Goal: Task Accomplishment & Management: Manage account settings

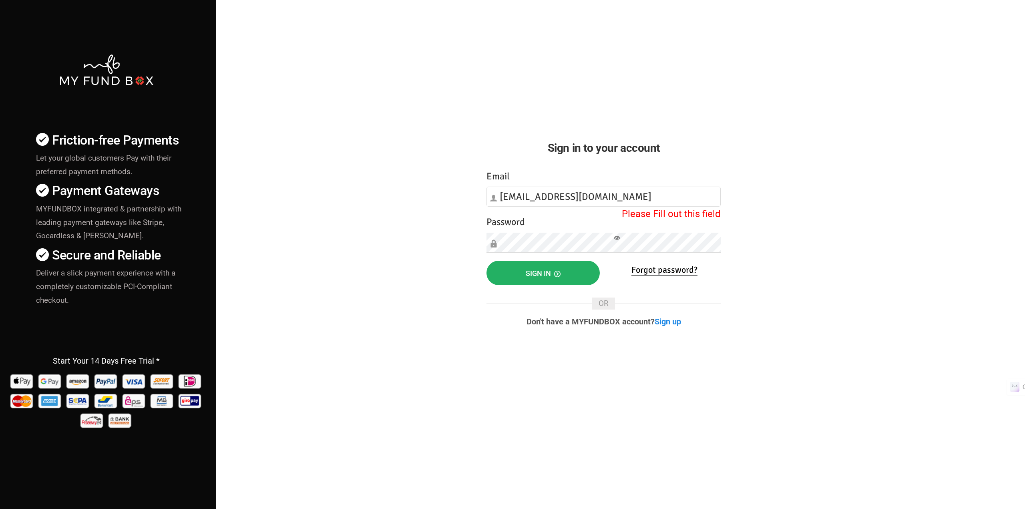
click at [509, 270] on button "Sign in" at bounding box center [542, 273] width 113 height 24
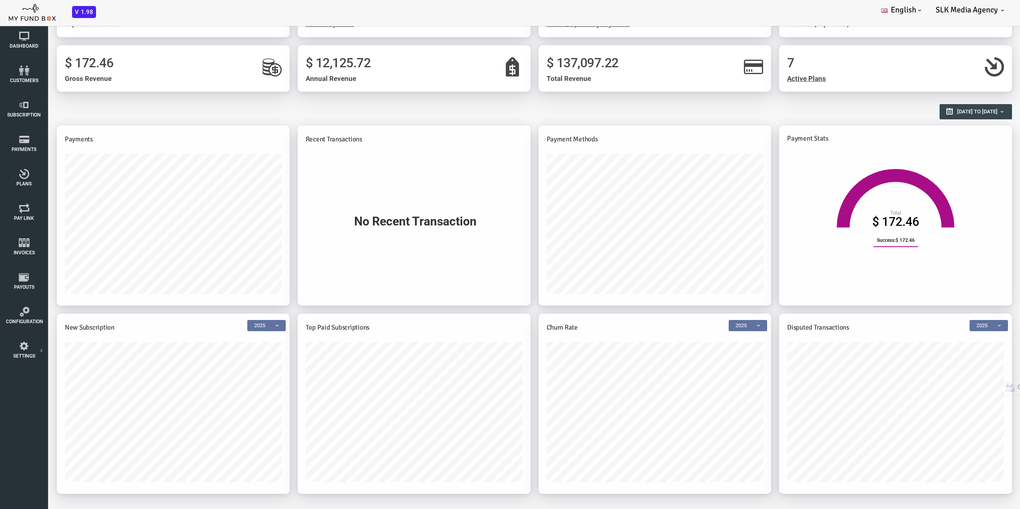
scroll to position [44, 0]
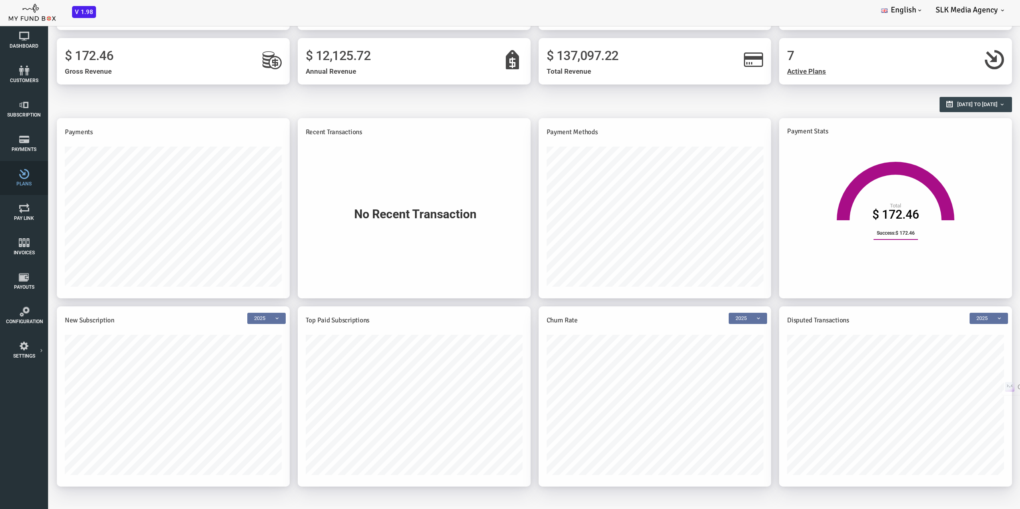
click at [19, 175] on icon at bounding box center [24, 174] width 36 height 10
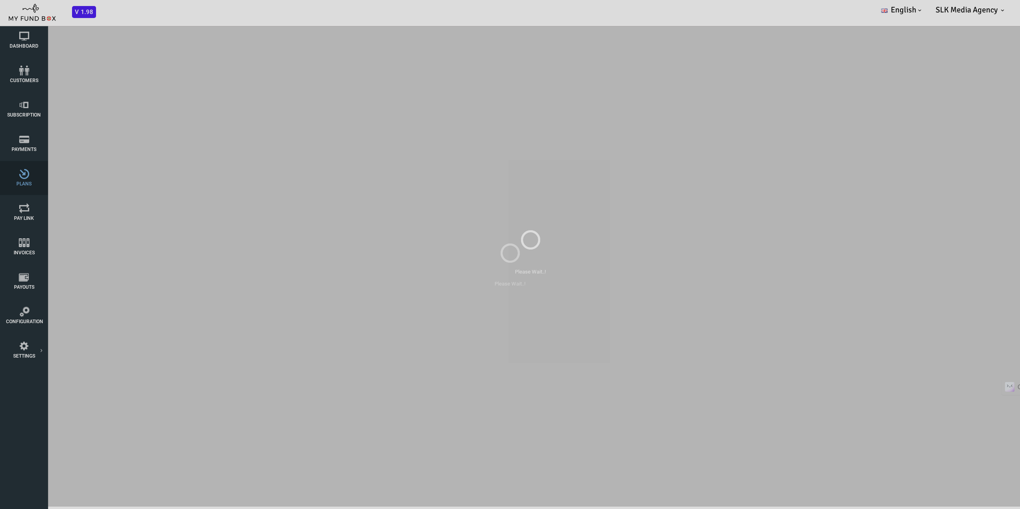
scroll to position [0, 0]
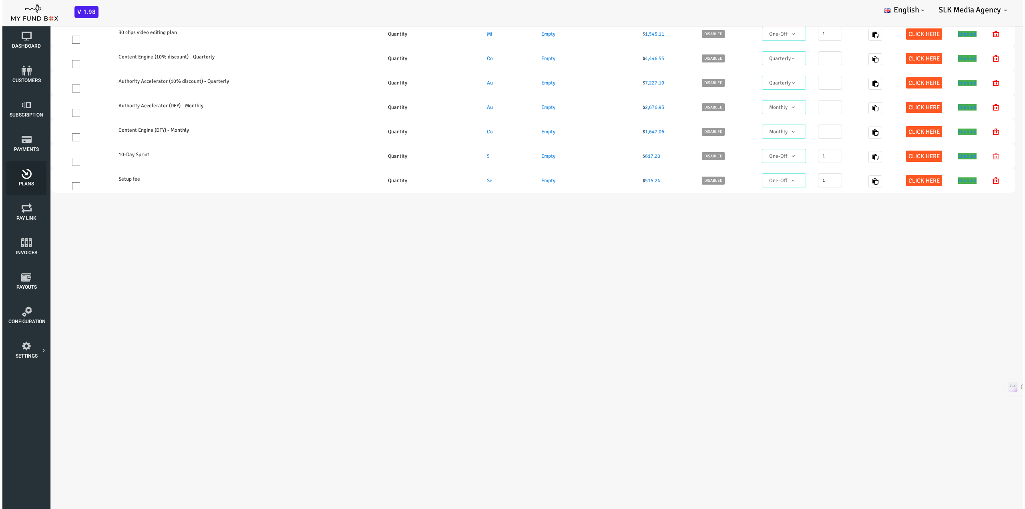
select select "100"
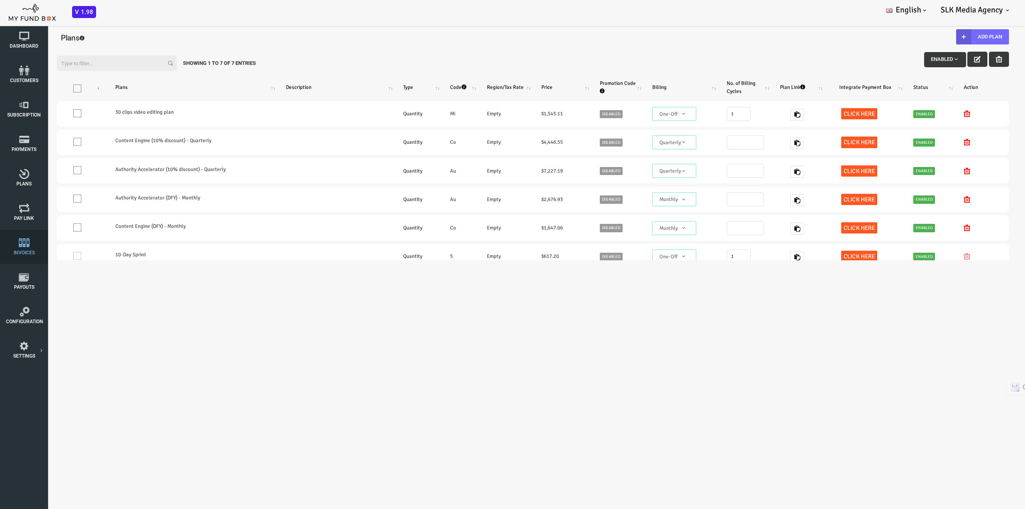
drag, startPoint x: 26, startPoint y: 253, endPoint x: 5, endPoint y: 262, distance: 23.1
click at [933, 34] on button "Add Plan" at bounding box center [941, 36] width 53 height 15
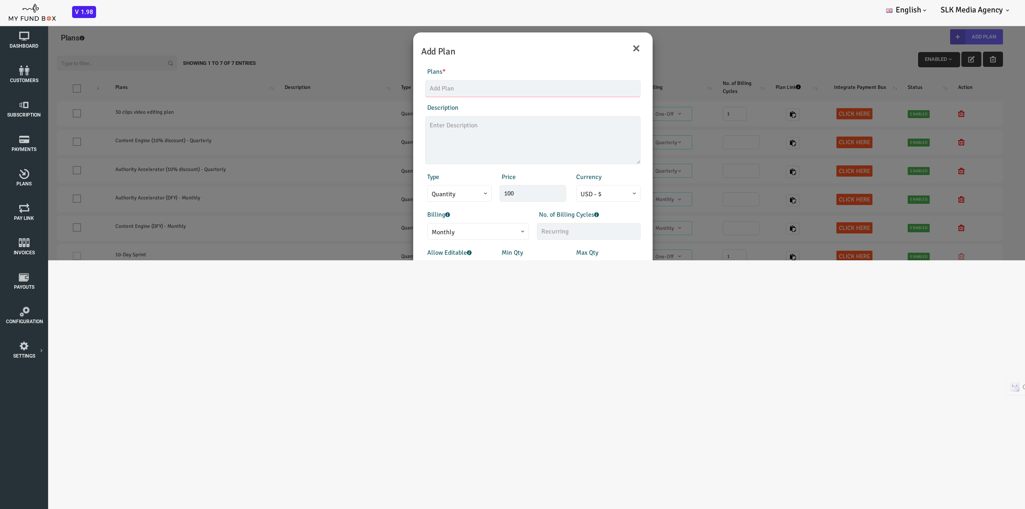
click at [440, 86] on input "text" at bounding box center [491, 88] width 215 height 17
click at [480, 88] on input "Social Media Management" at bounding box center [491, 88] width 215 height 17
drag, startPoint x: 474, startPoint y: 87, endPoint x: 459, endPoint y: 87, distance: 14.4
click at [459, 87] on input "Social Media Management Plan Quarterly" at bounding box center [491, 88] width 215 height 17
click at [502, 85] on input "Social Media Management (Quarterly" at bounding box center [491, 88] width 215 height 17
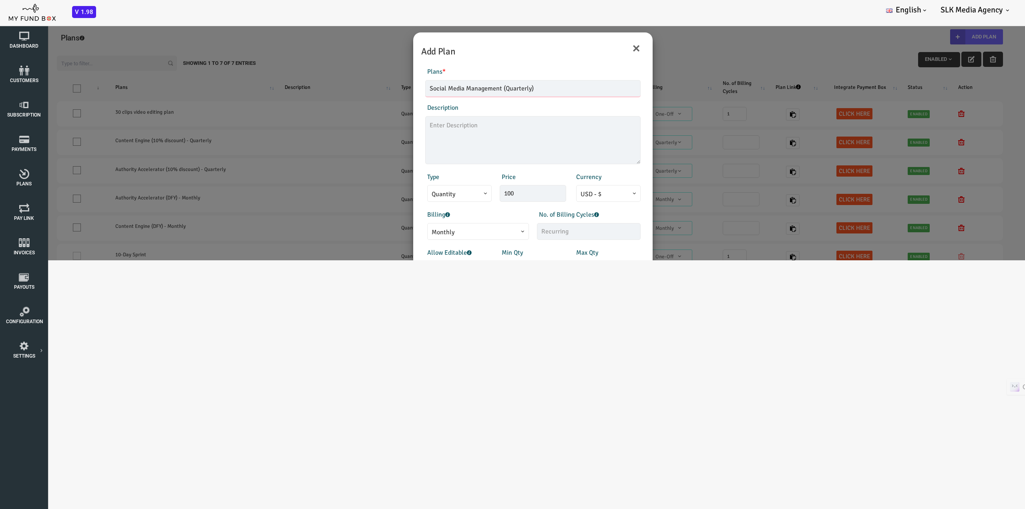
type input "Social Media Management (Quarterly)"
drag, startPoint x: 474, startPoint y: 197, endPoint x: 450, endPoint y: 199, distance: 23.6
click at [451, 199] on div "Type Quantity Variable Quantity Price 100 Currency EUR - € USD - $ GBP - £ INR …" at bounding box center [491, 187] width 223 height 30
type input "3089.91"
click at [435, 128] on textarea at bounding box center [491, 140] width 215 height 48
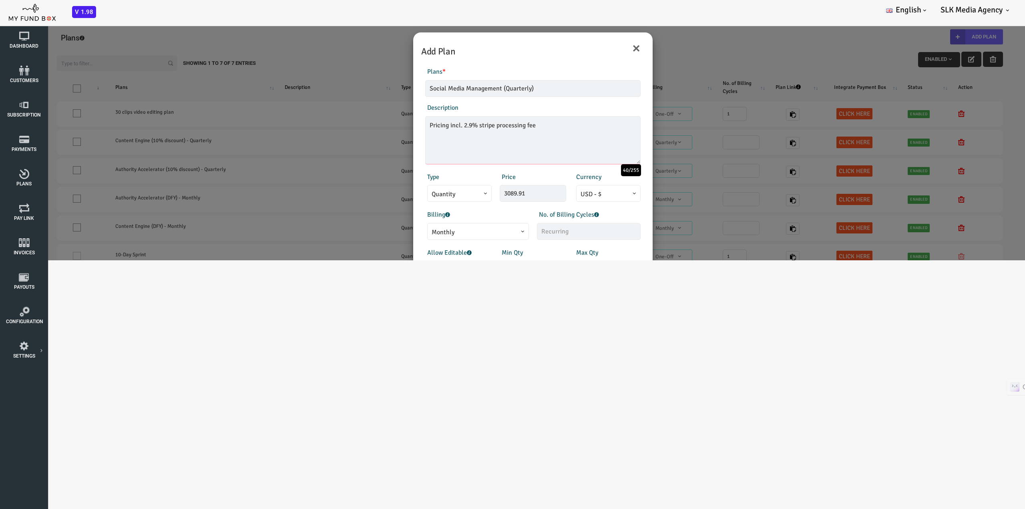
click at [435, 121] on textarea "Pricing incl. 2.9% stripe processing fee" at bounding box center [491, 140] width 215 height 48
click at [441, 126] on textarea "Pricing incl. 2.9% + 0.30 stripe processing fee" at bounding box center [491, 140] width 215 height 48
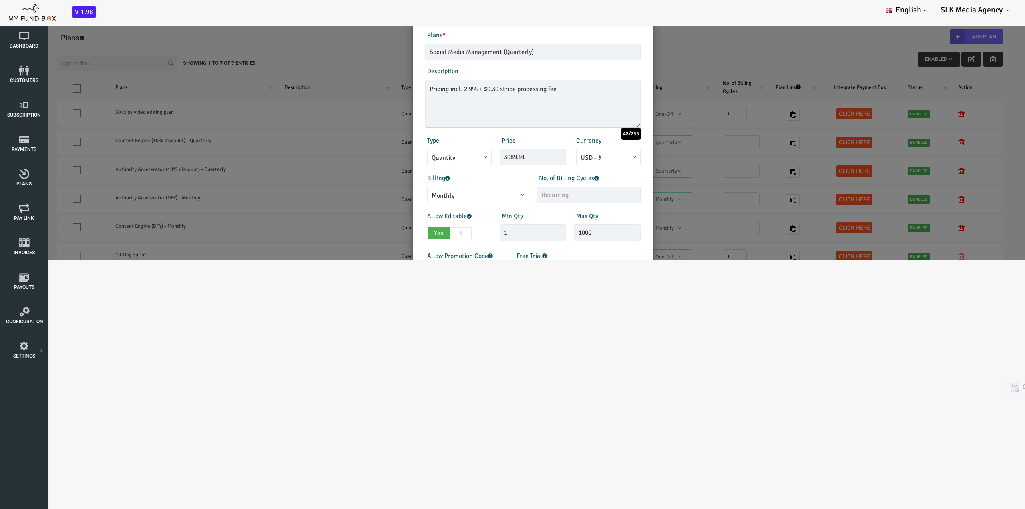
scroll to position [40, 0]
type textarea "Pricing incl. 2.9% + $0.30 stripe processing fee"
click at [456, 195] on span "Monthly" at bounding box center [437, 192] width 93 height 10
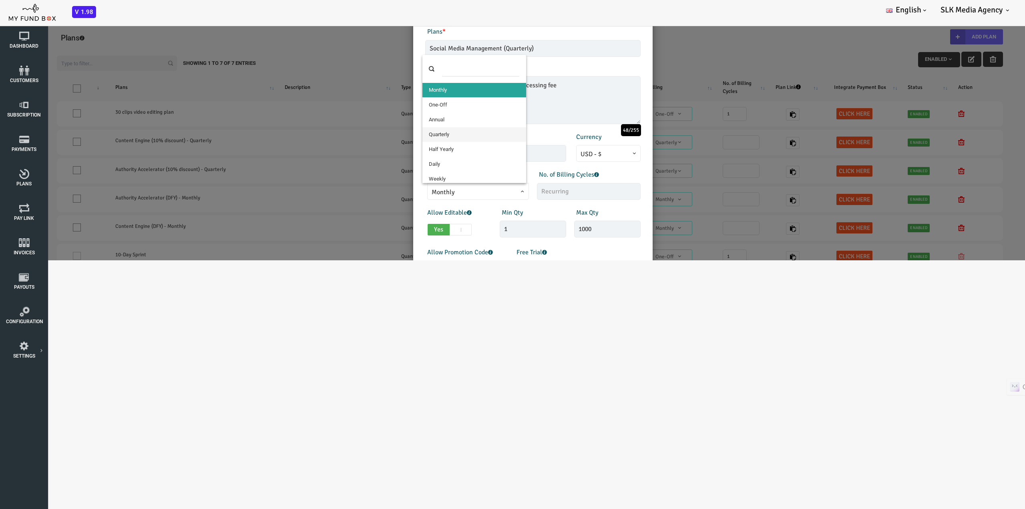
select select "5"
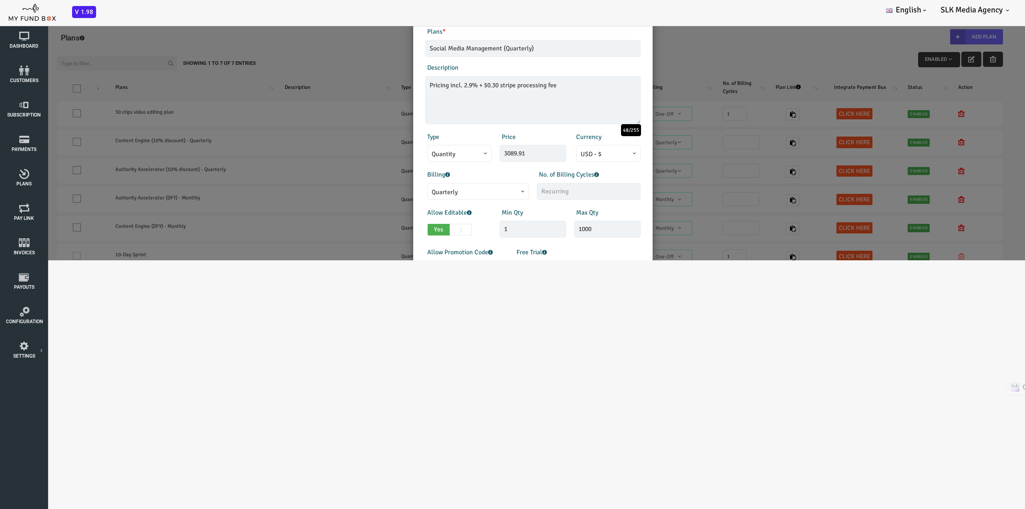
click at [446, 172] on div "Billing Monthly One-Off Annual Quarterly Half Yearly Daily Weekly Quarterly" at bounding box center [436, 185] width 112 height 30
click at [419, 229] on span at bounding box center [420, 230] width 22 height 12
click at [392, 229] on input "Yes No" at bounding box center [389, 227] width 5 height 5
checkbox input "false"
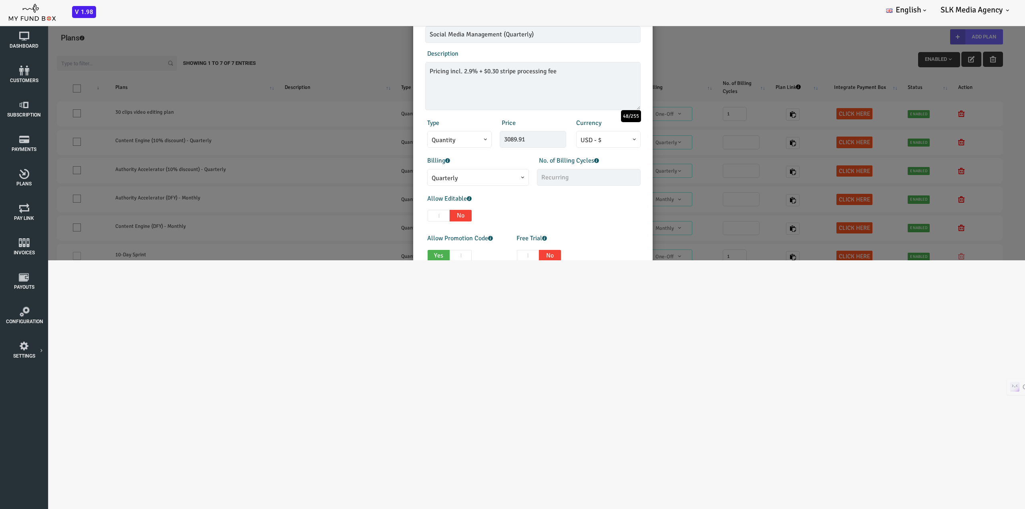
scroll to position [120, 0]
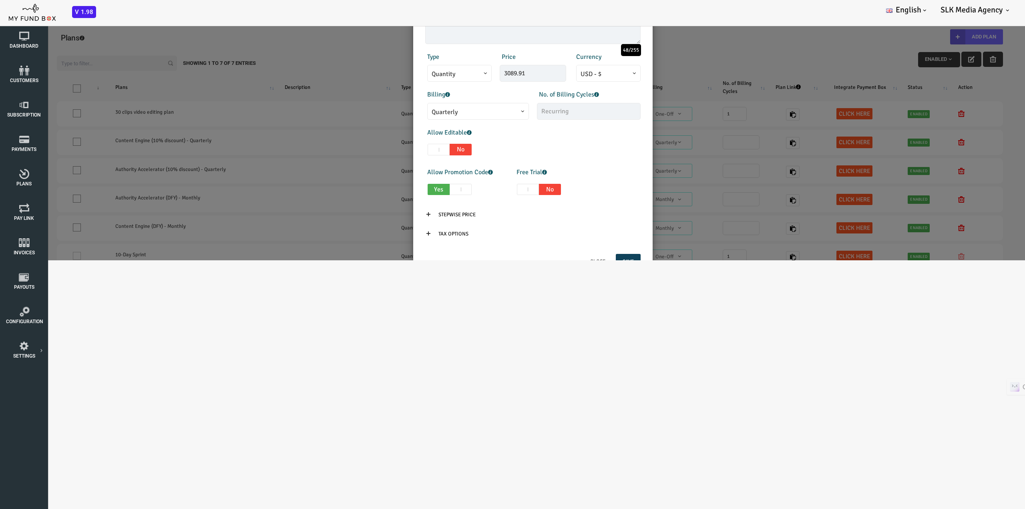
click at [420, 191] on span at bounding box center [420, 190] width 22 height 12
click at [392, 191] on input "Yes No" at bounding box center [389, 187] width 5 height 5
click at [419, 190] on span at bounding box center [420, 190] width 22 height 12
click at [392, 190] on input "Yes No" at bounding box center [389, 187] width 5 height 5
checkbox input "false"
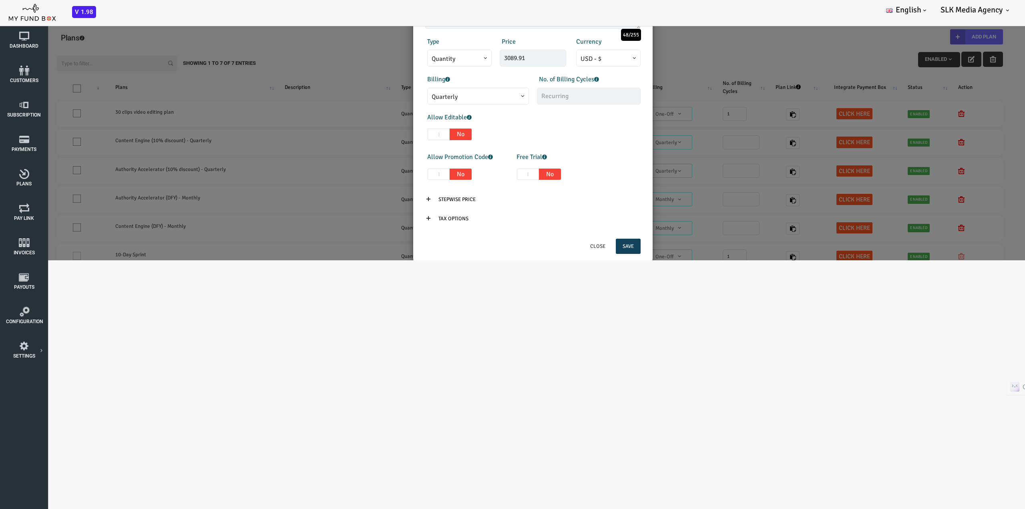
scroll to position [153, 0]
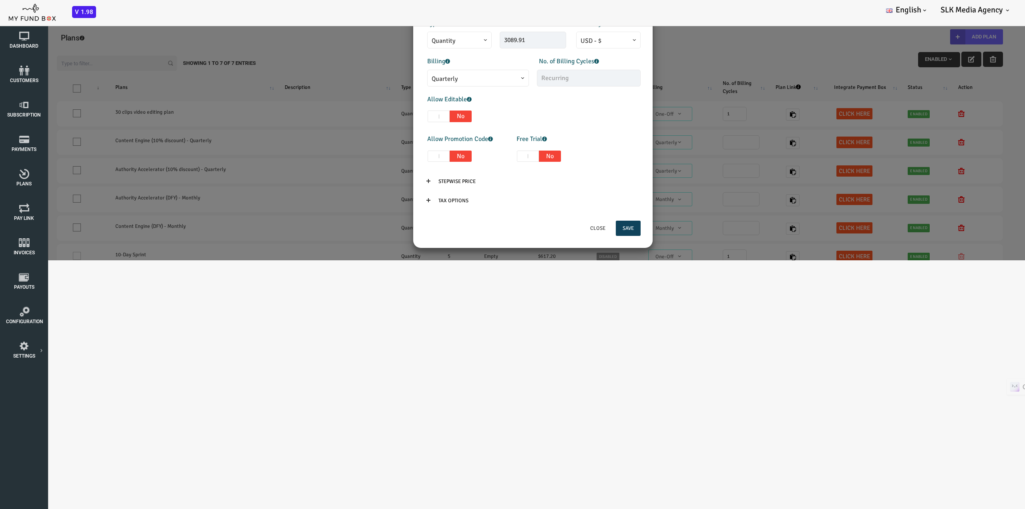
click at [386, 181] on icon at bounding box center [387, 181] width 6 height 6
click at [391, 180] on input "Stepwise Price" at bounding box center [416, 181] width 51 height 15
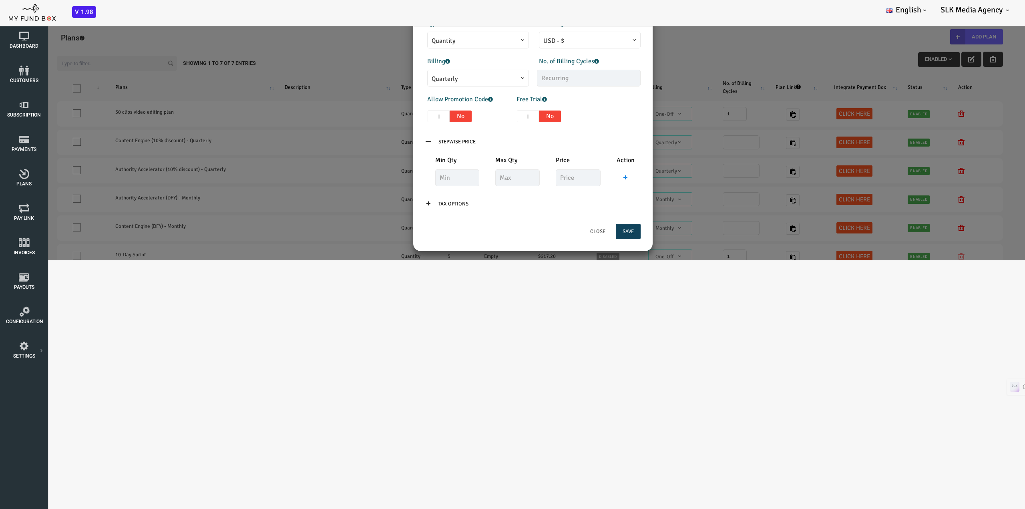
click at [384, 140] on icon at bounding box center [387, 141] width 6 height 6
click at [513, 149] on p "Stepwise Price" at bounding box center [491, 141] width 215 height 15
click at [394, 141] on input "Stepwise Price" at bounding box center [416, 141] width 51 height 15
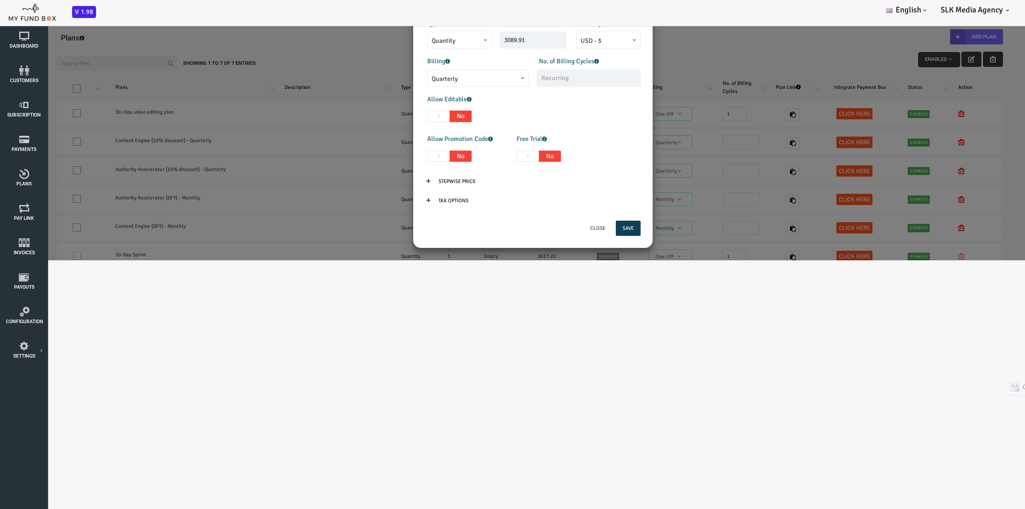
click at [590, 228] on button "Save" at bounding box center [587, 228] width 25 height 15
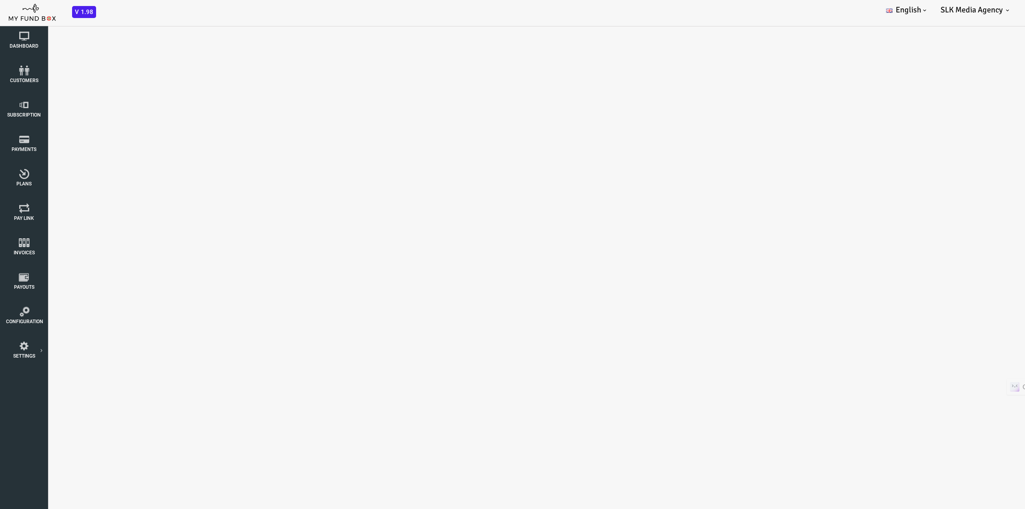
select select "100"
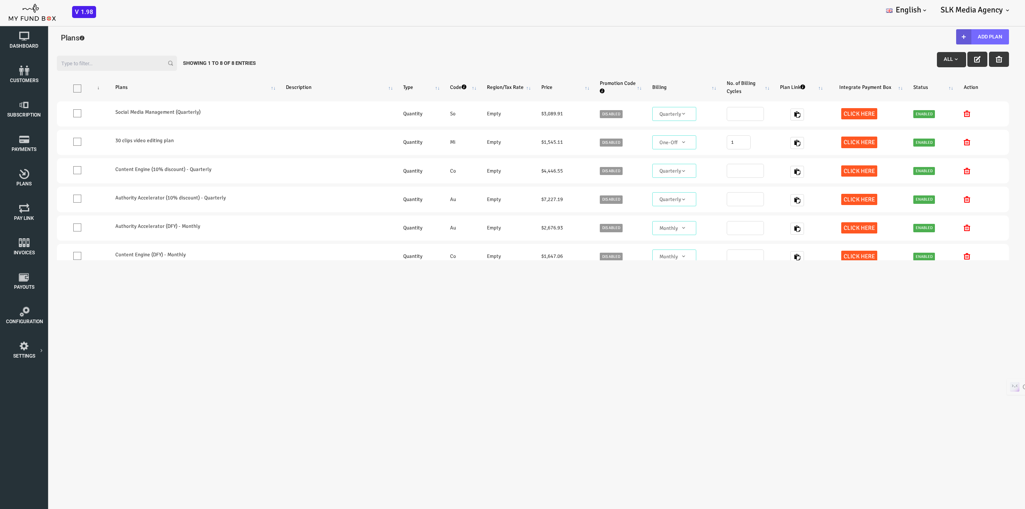
scroll to position [0, 0]
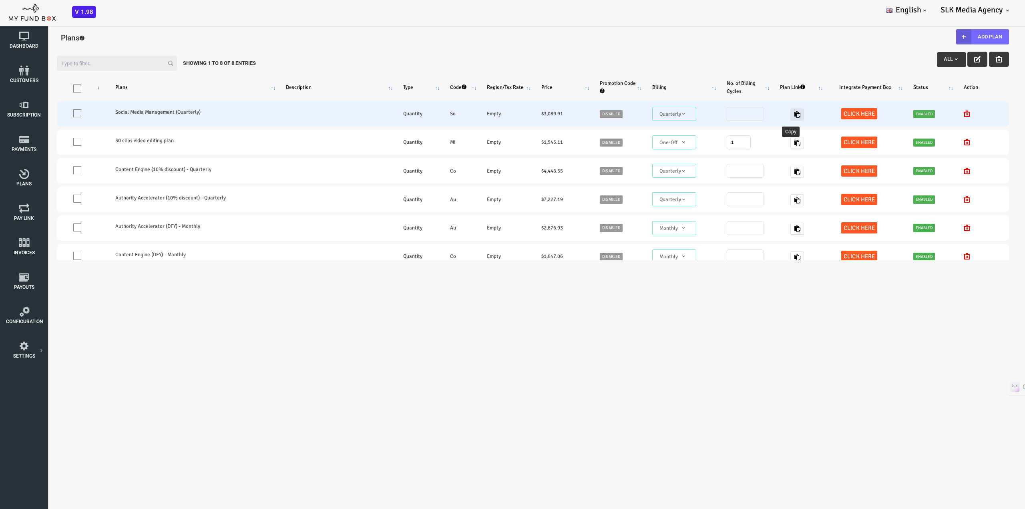
click at [749, 113] on button "button" at bounding box center [756, 114] width 14 height 12
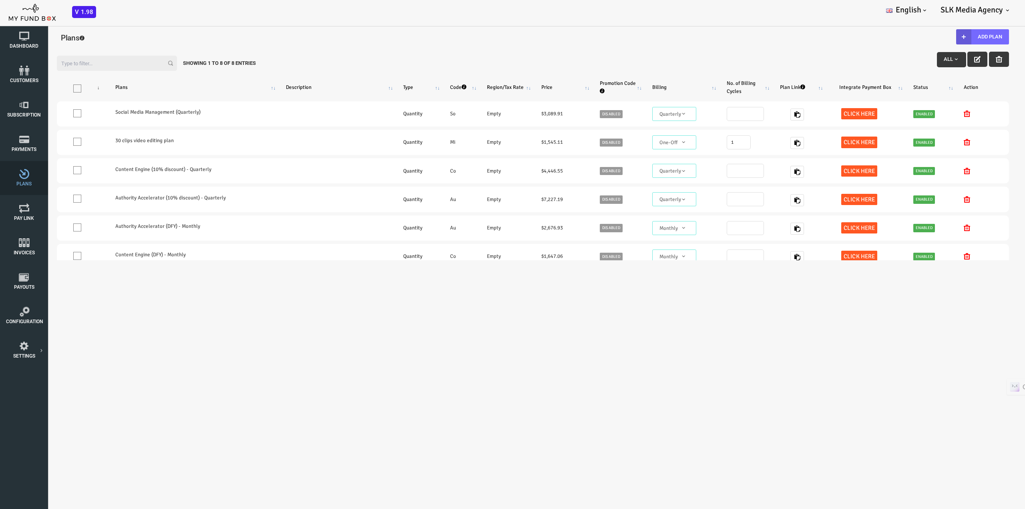
click at [0, 0] on span "Plans" at bounding box center [0, 0] width 0 height 0
click at [30, 109] on icon at bounding box center [24, 105] width 36 height 10
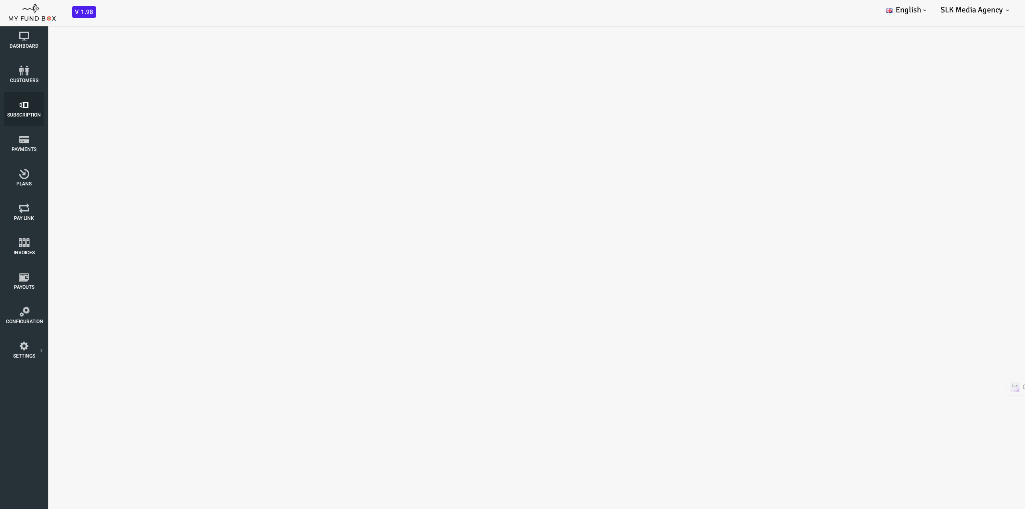
select select "100"
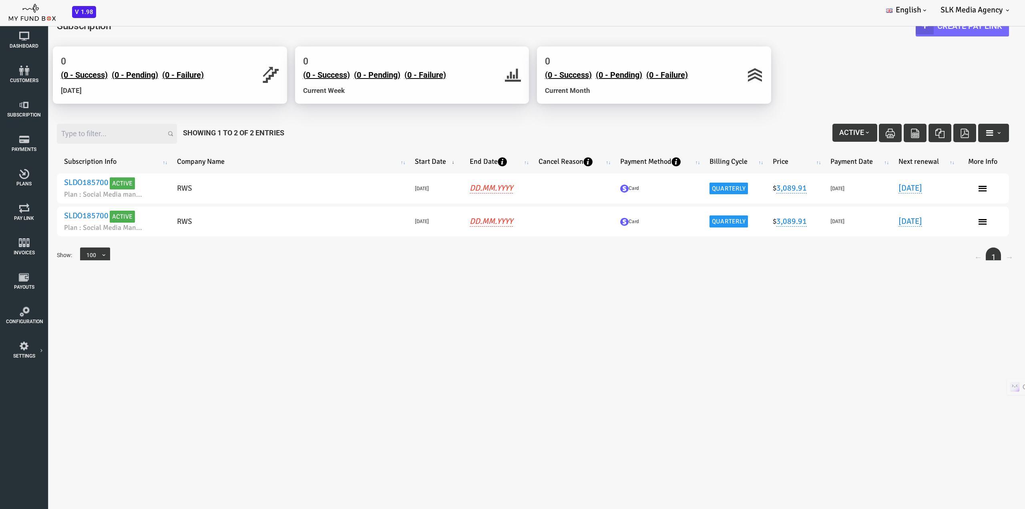
scroll to position [34, 0]
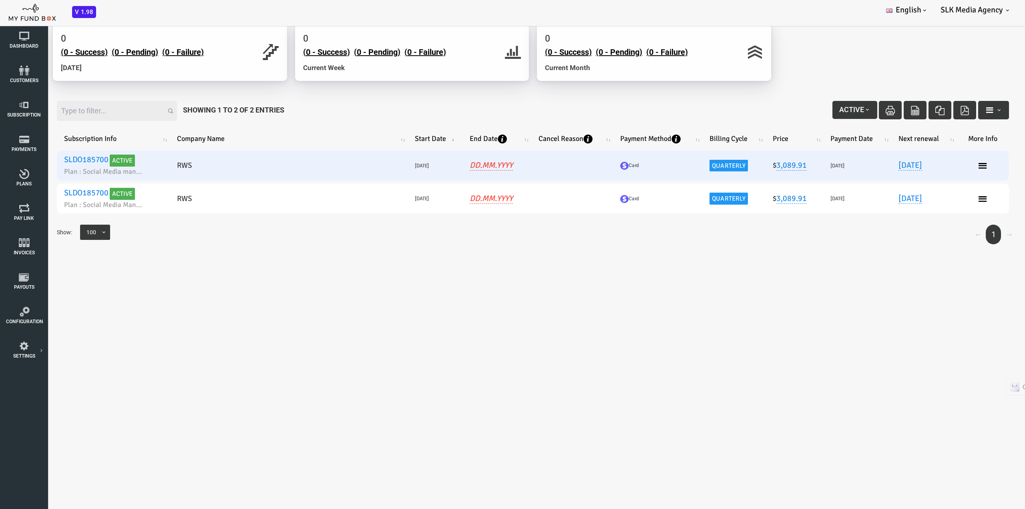
click at [53, 157] on link "SLDO185700" at bounding box center [45, 160] width 44 height 10
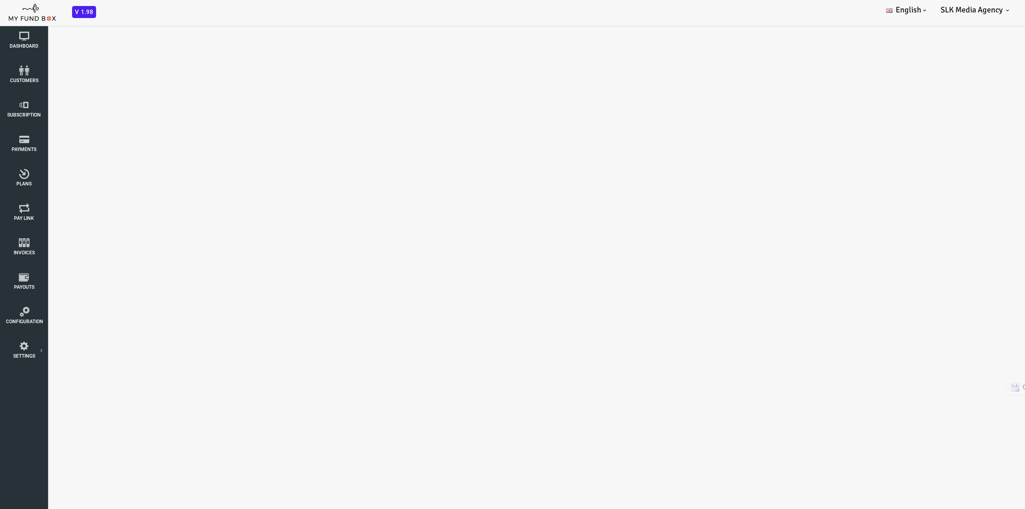
scroll to position [0, 0]
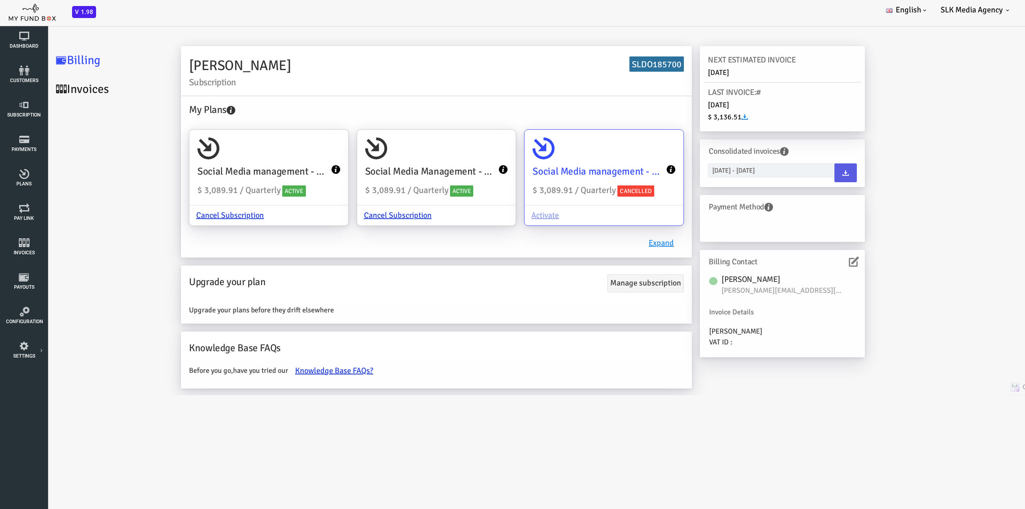
click at [626, 167] on icon at bounding box center [630, 169] width 9 height 9
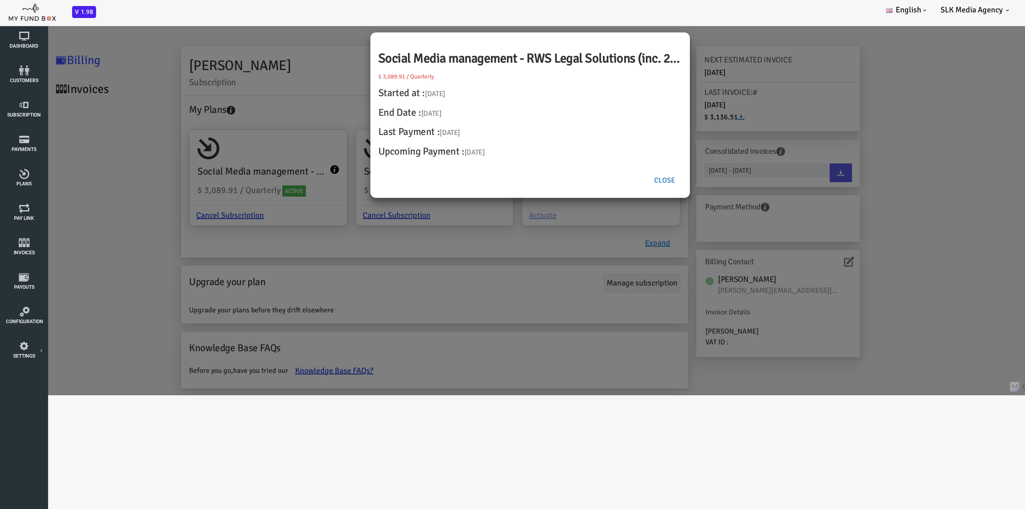
click at [621, 181] on button "Close" at bounding box center [623, 180] width 34 height 18
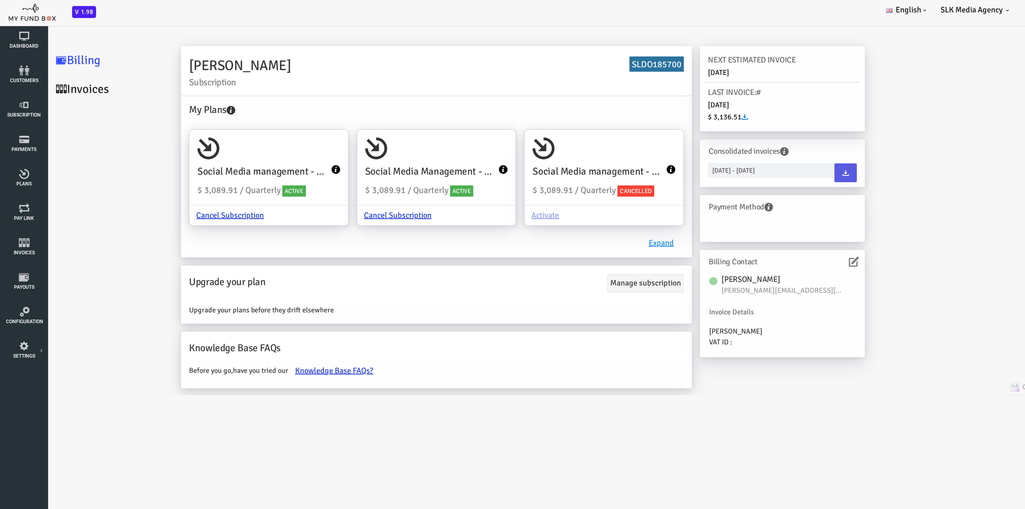
click at [49, 89] on link "Invoices" at bounding box center [68, 89] width 120 height 29
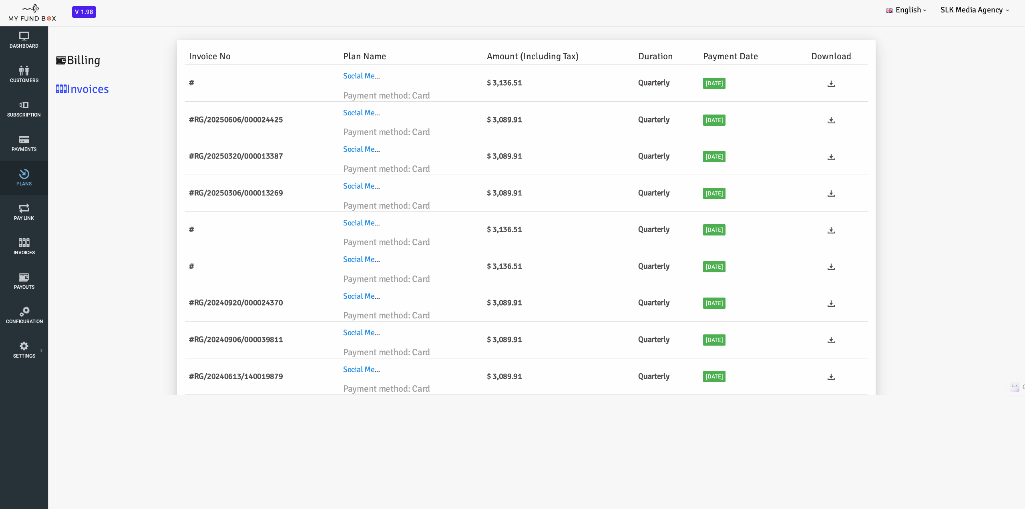
click at [20, 178] on icon at bounding box center [24, 174] width 36 height 10
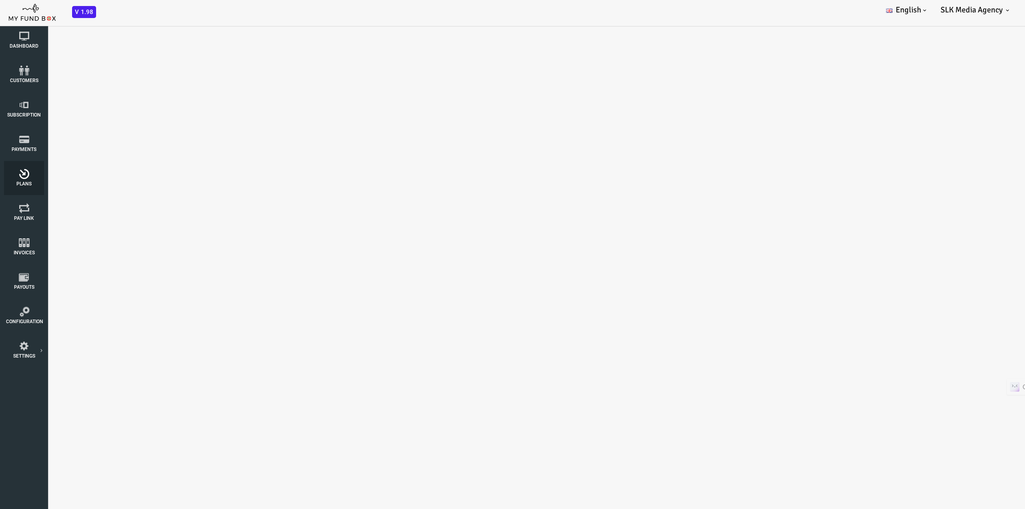
select select "100"
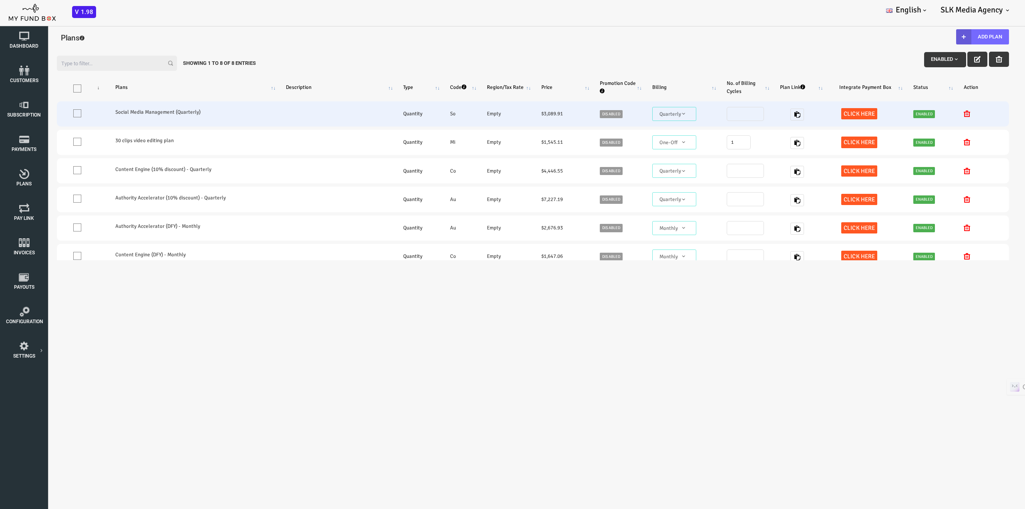
drag, startPoint x: 154, startPoint y: 111, endPoint x: 95, endPoint y: 112, distance: 58.9
click at [63, 115] on tr "One Invoice Social Media Management (Quarterly) Quantity So Empty $ 3,089.91 Di…" at bounding box center [492, 113] width 952 height 25
copy link "Social Media Management (Quarterly)"
click at [923, 113] on icon at bounding box center [926, 113] width 6 height 6
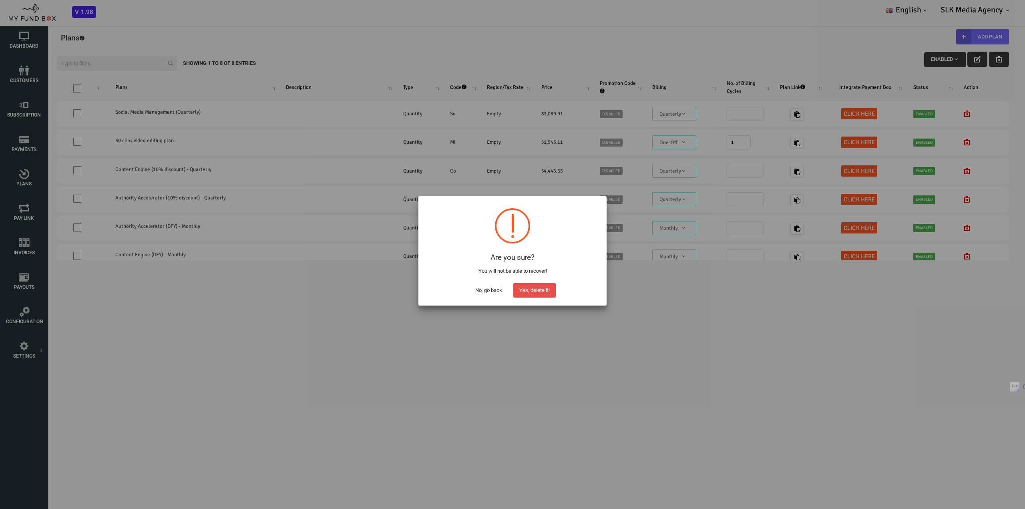
click at [530, 289] on button "Yes, delete it!" at bounding box center [534, 290] width 42 height 14
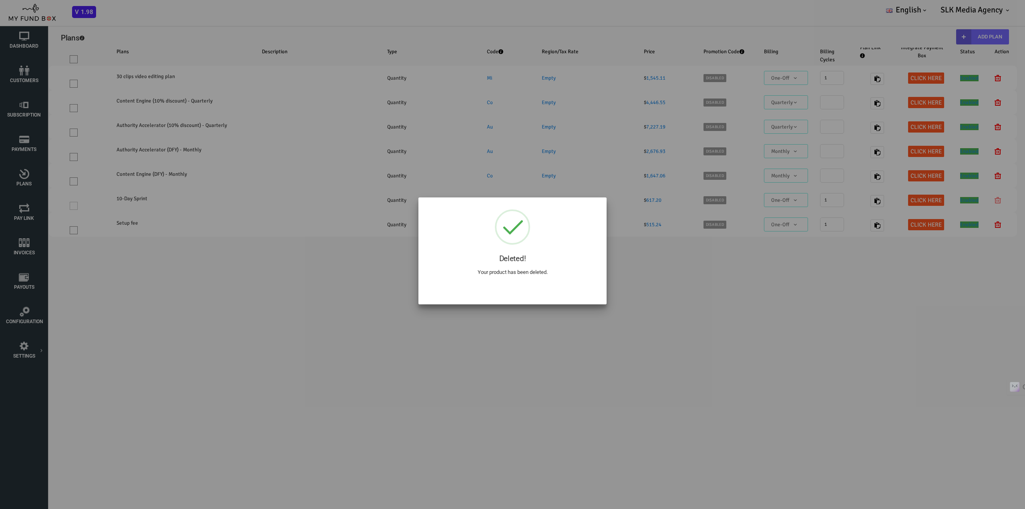
select select "100"
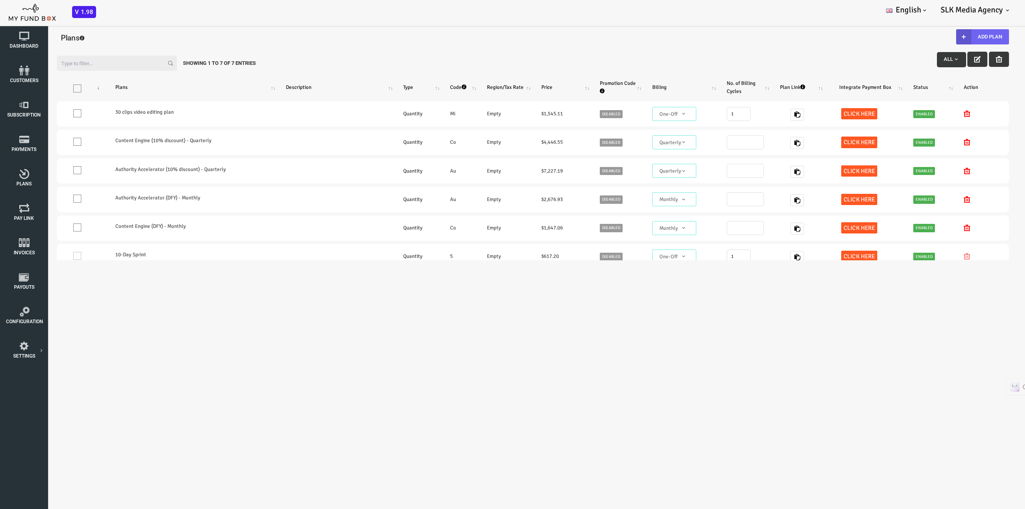
click at [939, 38] on button "Add Plan" at bounding box center [941, 36] width 53 height 15
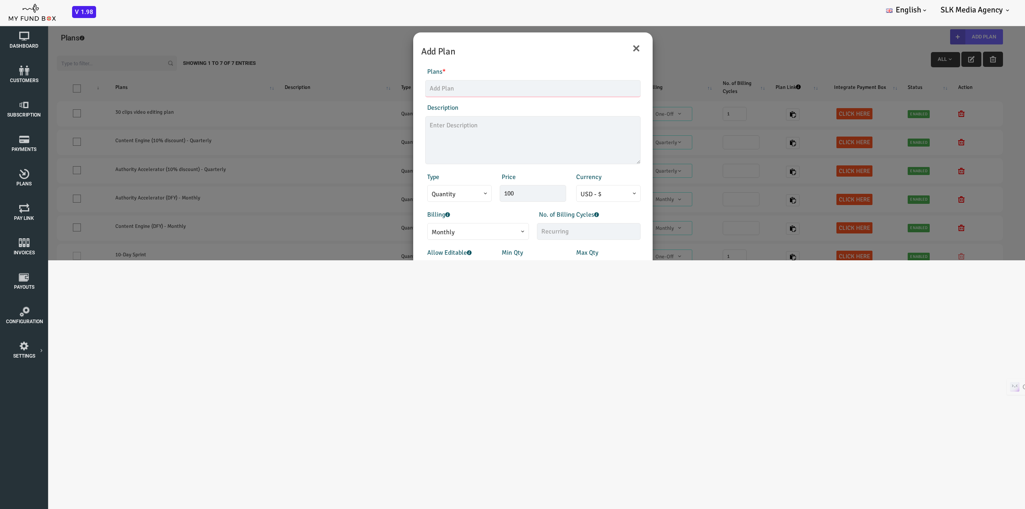
click at [425, 93] on input "text" at bounding box center [491, 88] width 215 height 17
paste input "Social Media Management (Quarterly)"
click at [387, 91] on input "Social Media Management (Quarterly) - RWS" at bounding box center [491, 88] width 215 height 17
click at [481, 87] on input "Unified Social Media Management (Quarterly) - RWS" at bounding box center [491, 88] width 215 height 17
type input "Unified Social Media Management Plan (Quarterly) - RWS"
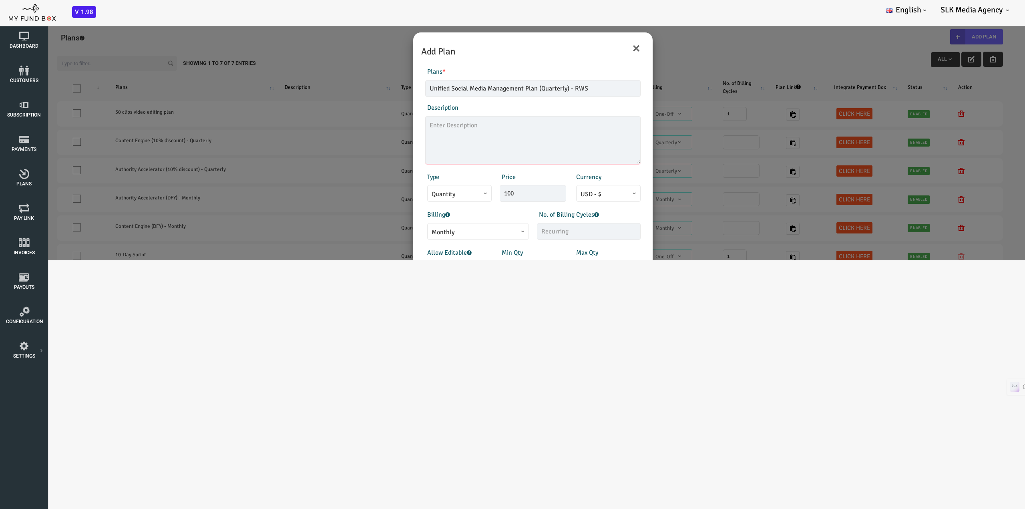
click at [443, 130] on textarea at bounding box center [491, 140] width 215 height 48
click at [429, 126] on textarea "inc. 2.9% + 0.30 stripe processing fees" at bounding box center [491, 140] width 215 height 48
click at [417, 122] on textarea "inc. 2.9% + 0.30 stripe processing fees" at bounding box center [491, 140] width 215 height 48
type textarea "inc. 2.9% + $0.30 stripe processing fees"
drag, startPoint x: 477, startPoint y: 192, endPoint x: 444, endPoint y: 197, distance: 32.8
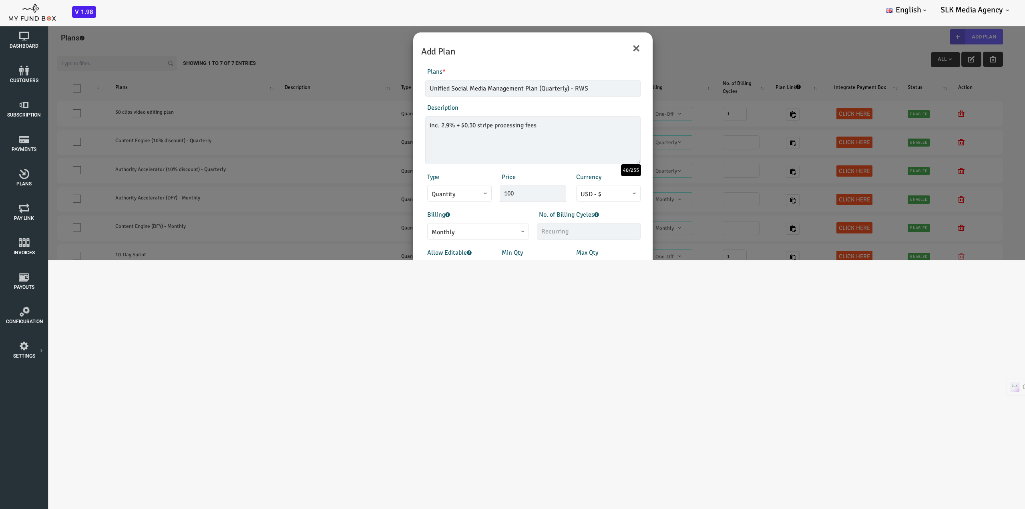
click at [444, 197] on div "Type Quantity Variable Quantity Price 100 Currency EUR - € USD - $ GBP - £ INR …" at bounding box center [491, 187] width 223 height 30
click at [477, 195] on input "100" at bounding box center [492, 193] width 66 height 17
drag, startPoint x: 478, startPoint y: 195, endPoint x: 447, endPoint y: 199, distance: 30.8
click at [447, 199] on div "Type Quantity Variable Quantity Price 100 Currency EUR - € USD - $ GBP - £ INR …" at bounding box center [491, 187] width 223 height 30
type input "6179.82"
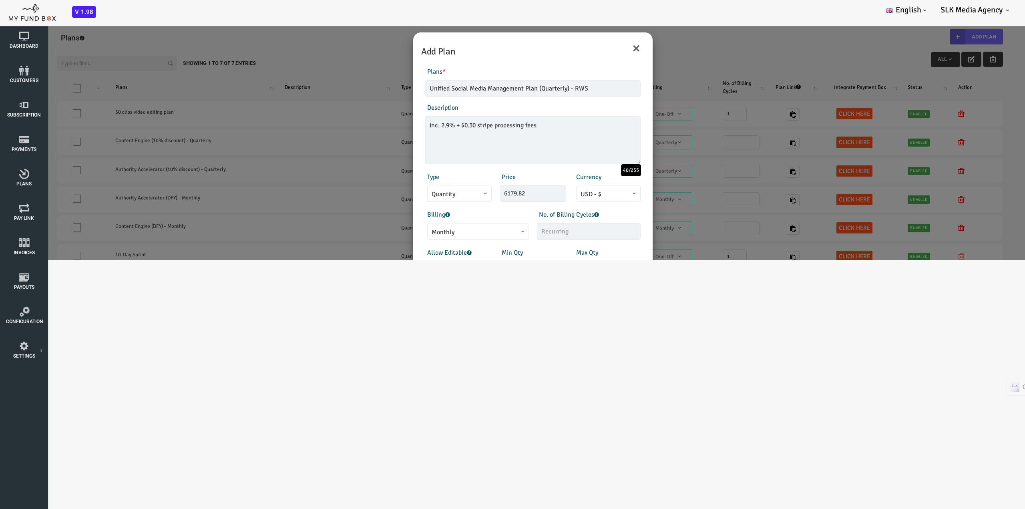
click at [451, 208] on div "Products Invoice Product is empty Plans * Unified Social Media Management Plan …" at bounding box center [491, 216] width 231 height 315
click at [494, 171] on div "Products Invoice Product is empty Plans * Unified Social Media Management Plan …" at bounding box center [491, 216] width 231 height 315
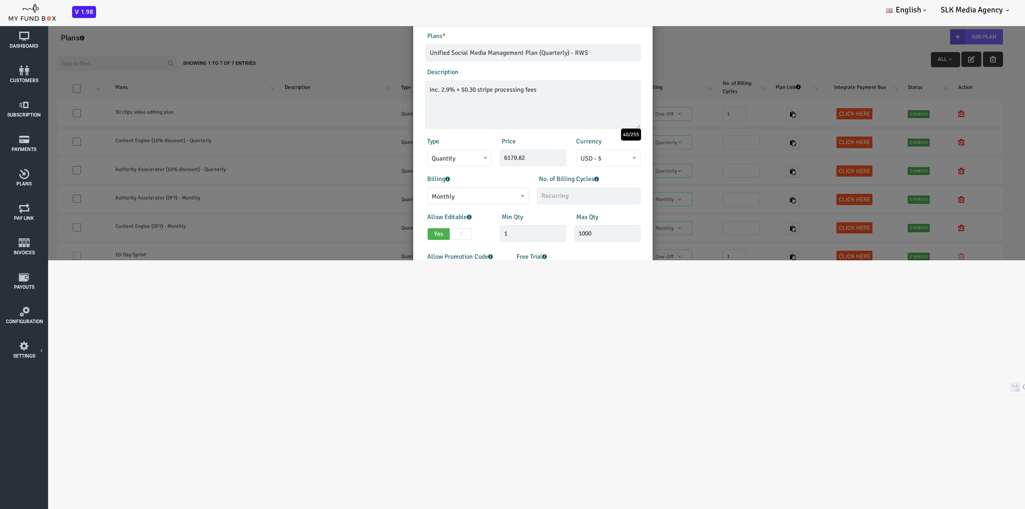
scroll to position [40, 0]
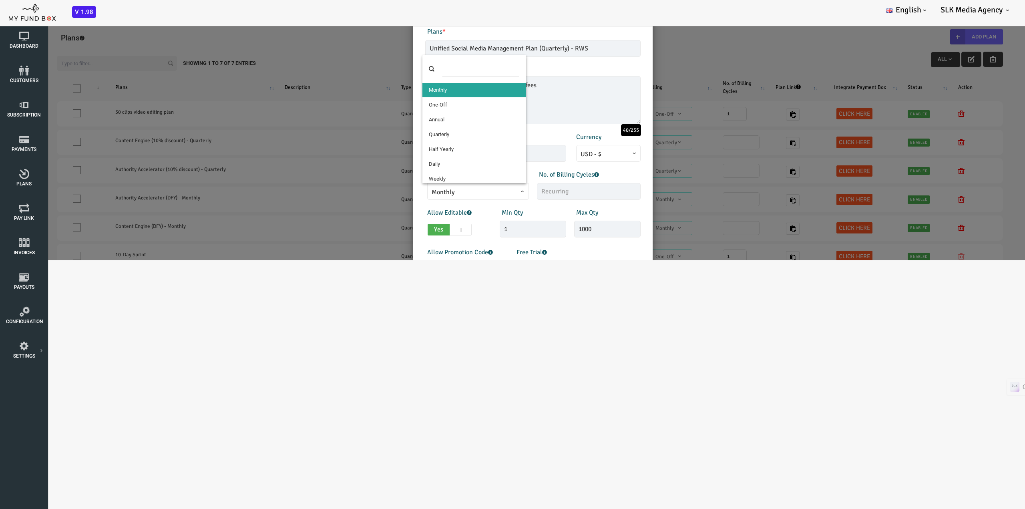
click at [467, 189] on span "Monthly" at bounding box center [437, 192] width 93 height 10
select select "5"
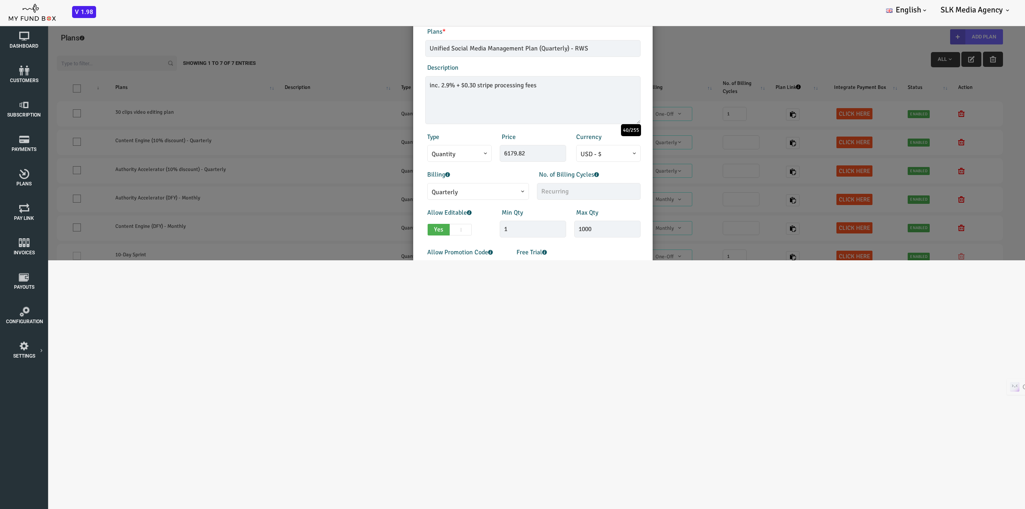
click at [423, 230] on span at bounding box center [420, 230] width 22 height 12
click at [392, 230] on input "Yes No" at bounding box center [389, 227] width 5 height 5
checkbox input "false"
click at [472, 227] on div "Allow Editable Yes No Min Qty 1 Invalid min qty Max Qty 1000 Invalid max qty" at bounding box center [491, 224] width 223 height 32
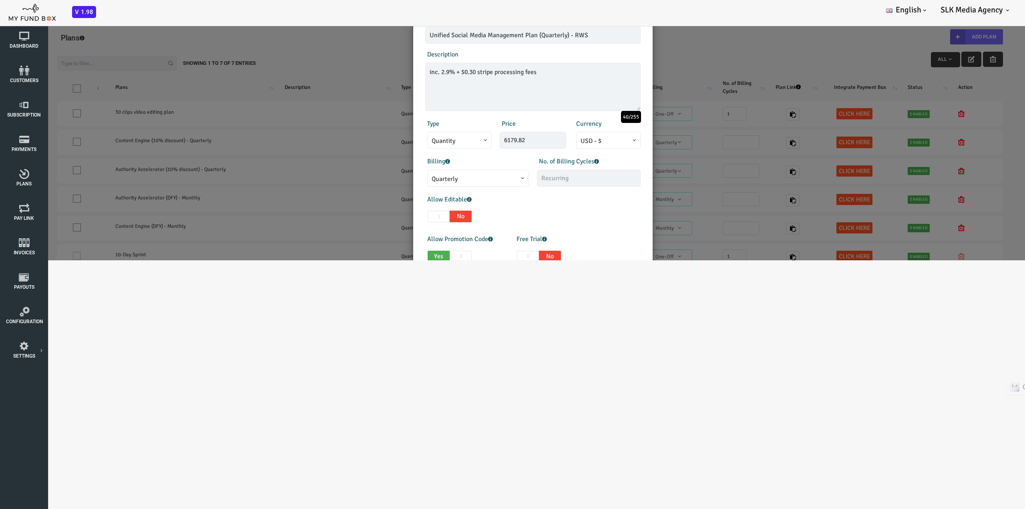
scroll to position [120, 0]
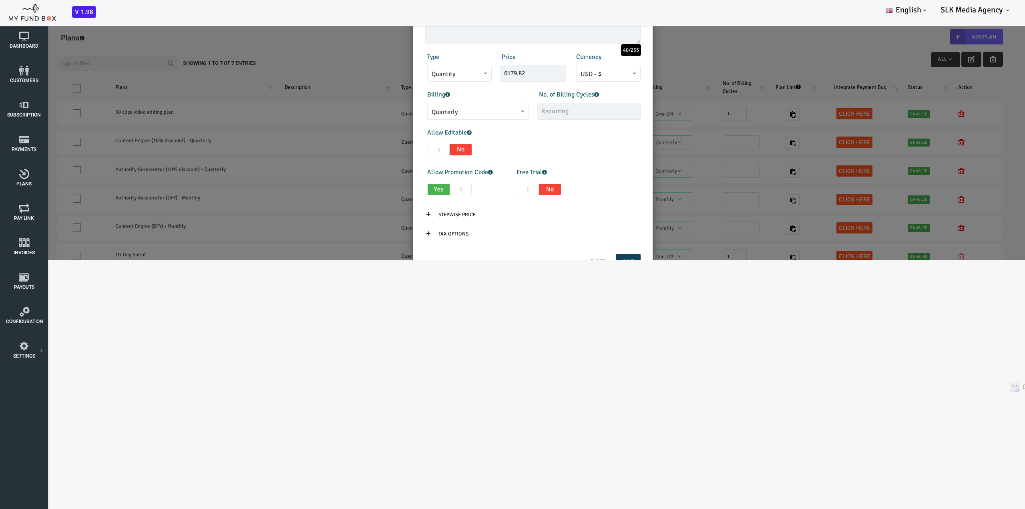
click at [420, 193] on span at bounding box center [420, 190] width 22 height 12
click at [392, 191] on input "Yes No" at bounding box center [389, 187] width 5 height 5
checkbox input "false"
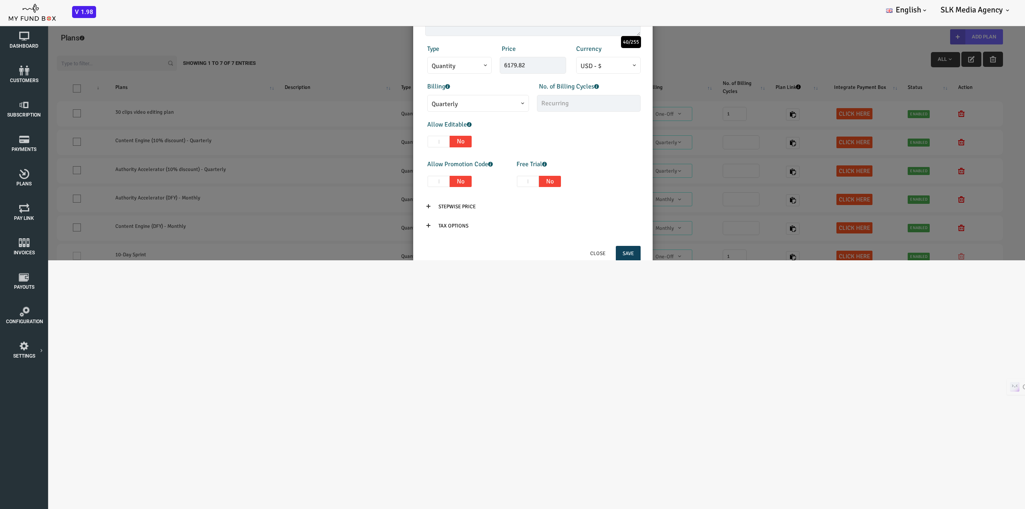
scroll to position [153, 0]
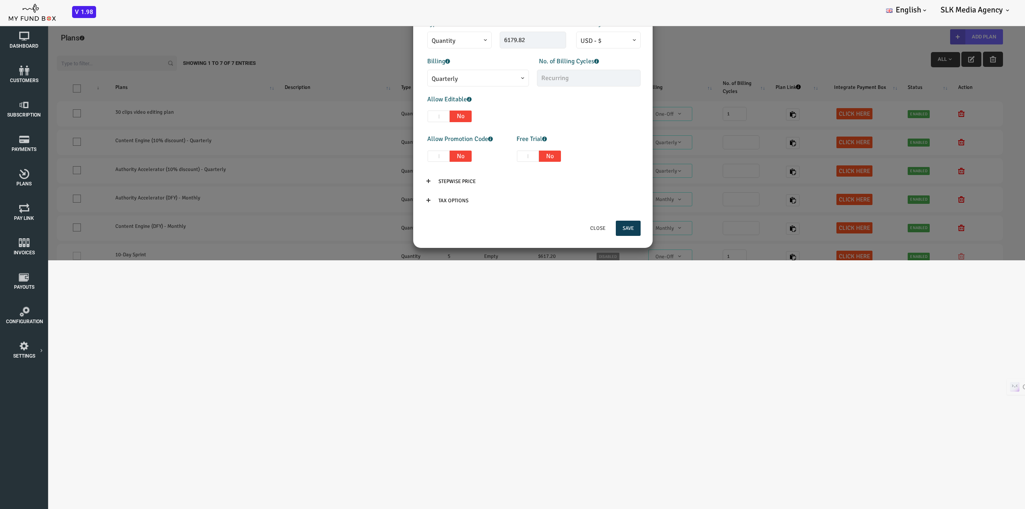
click at [586, 227] on button "Save" at bounding box center [587, 228] width 25 height 15
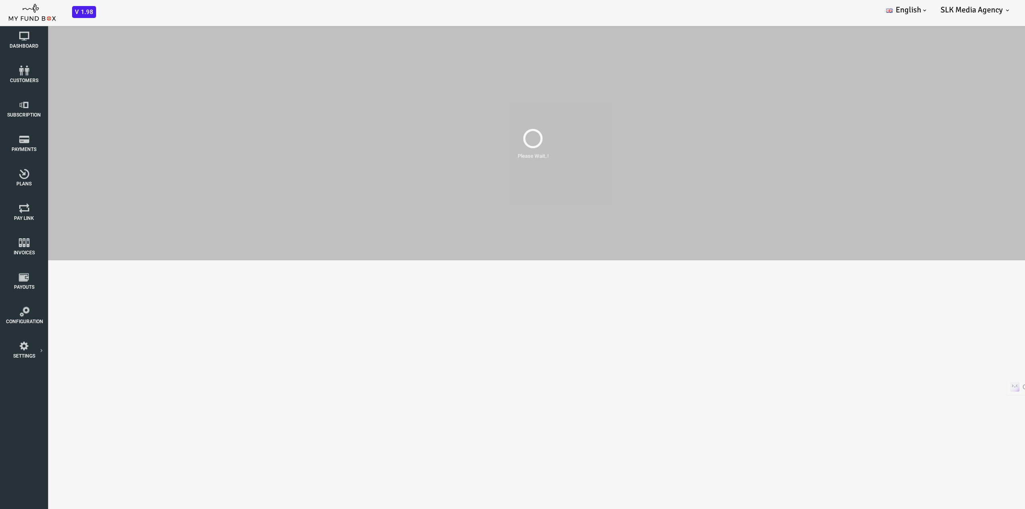
scroll to position [0, 0]
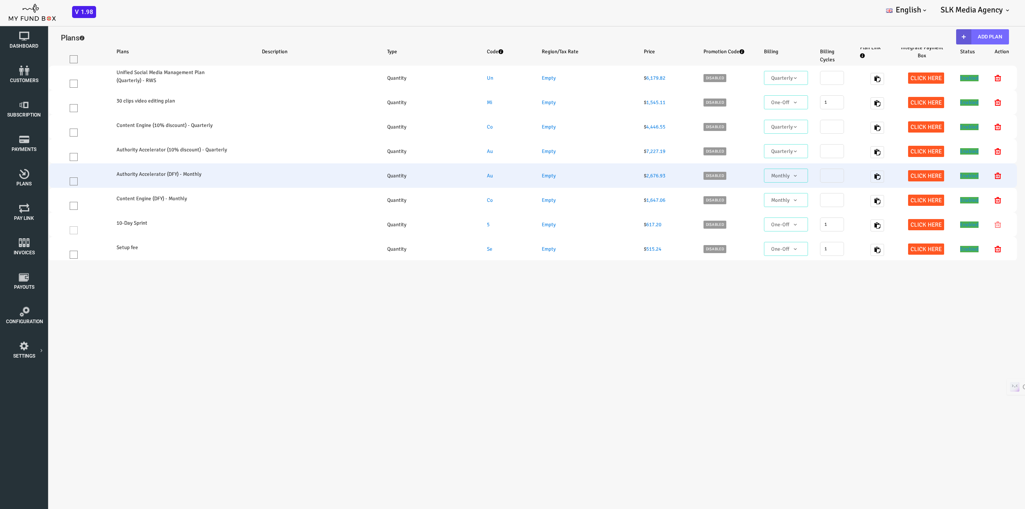
select select "100"
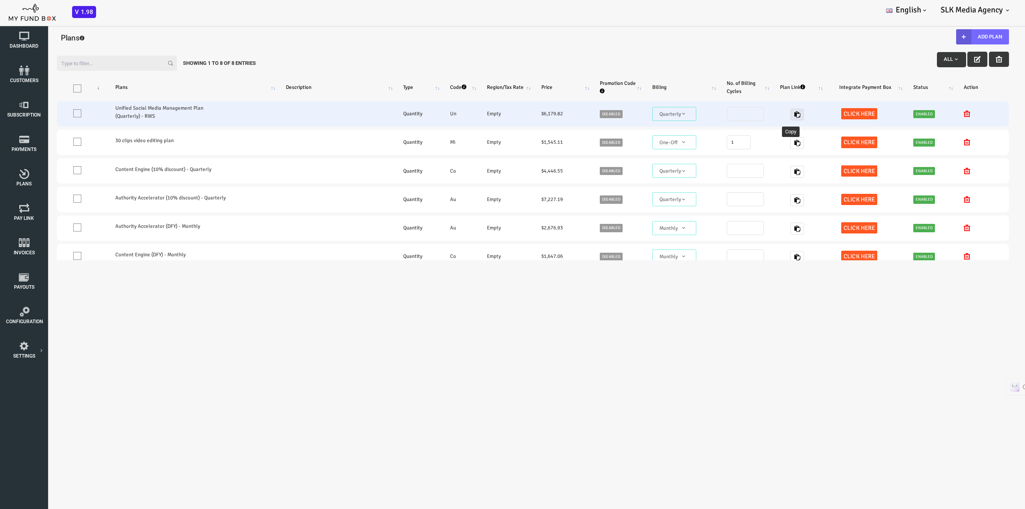
click at [751, 114] on button "button" at bounding box center [756, 114] width 14 height 12
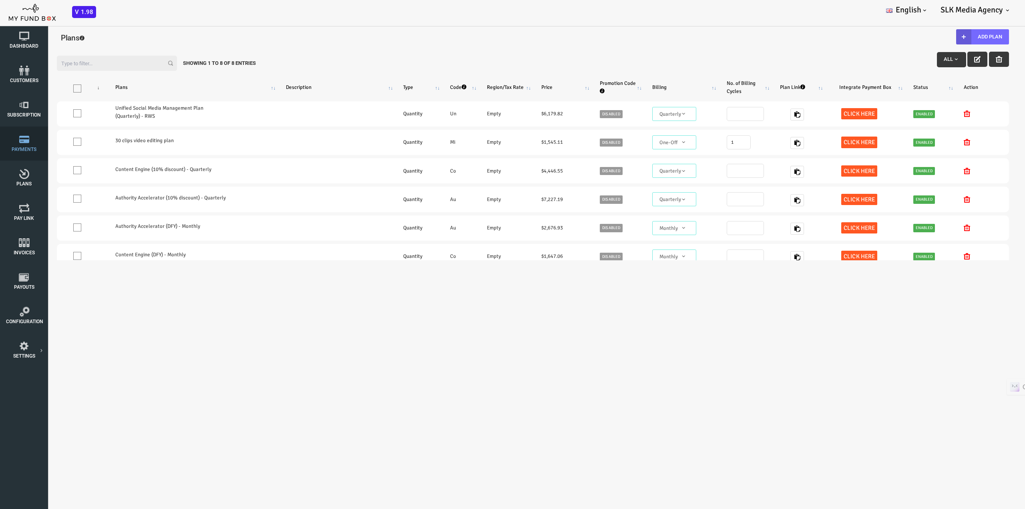
click at [29, 144] on icon at bounding box center [24, 139] width 36 height 10
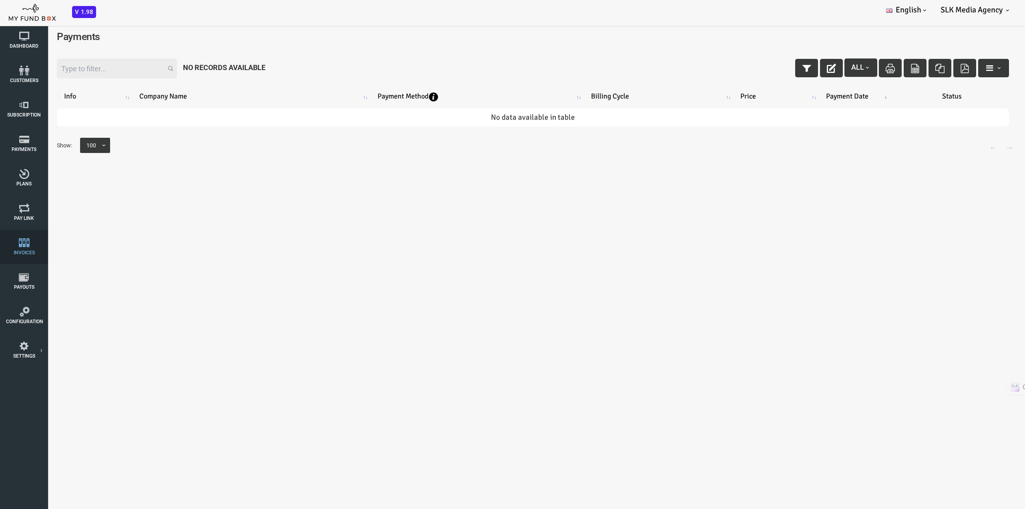
click at [0, 0] on span "Invoices" at bounding box center [0, 0] width 0 height 0
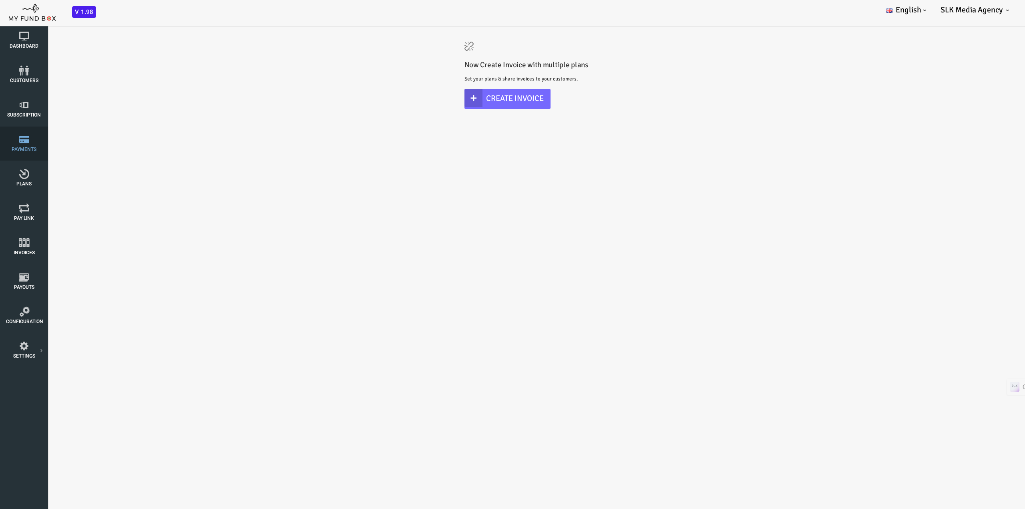
click at [0, 0] on span "Payments" at bounding box center [0, 0] width 0 height 0
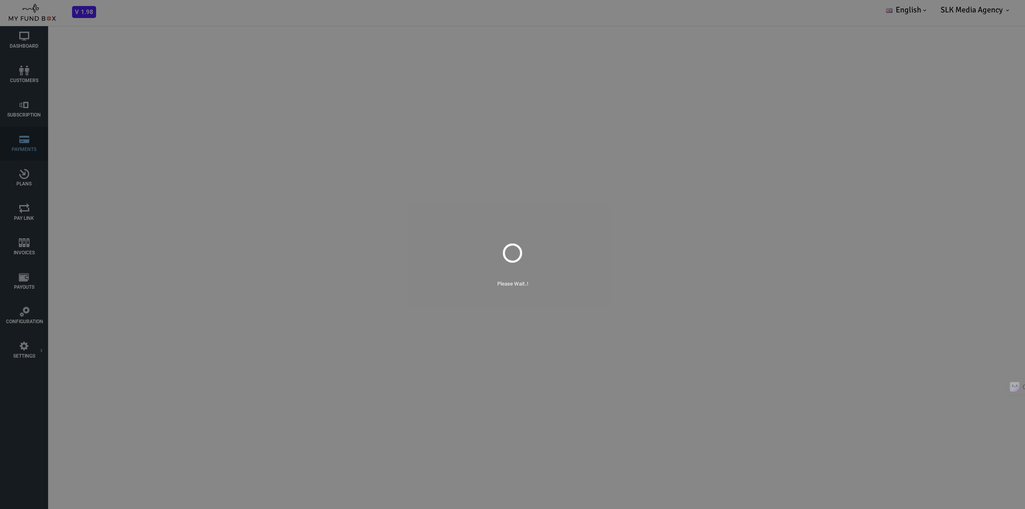
select select "100"
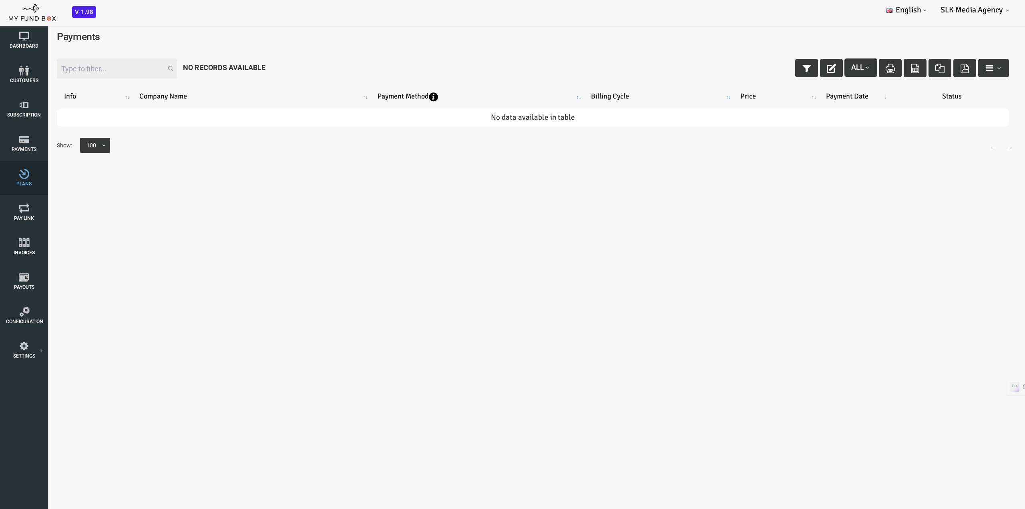
click at [22, 179] on link "Plans" at bounding box center [24, 178] width 40 height 34
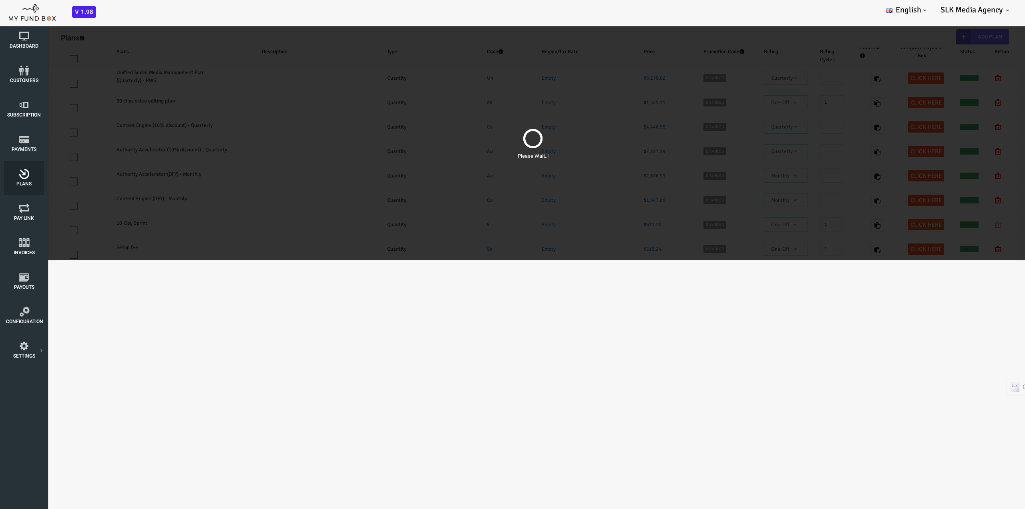
select select "100"
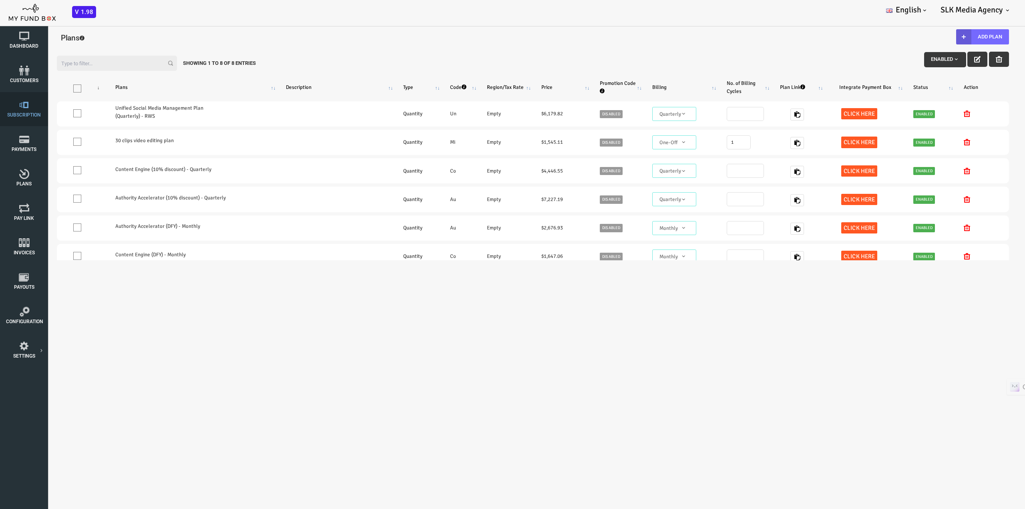
click at [28, 108] on icon at bounding box center [24, 105] width 36 height 10
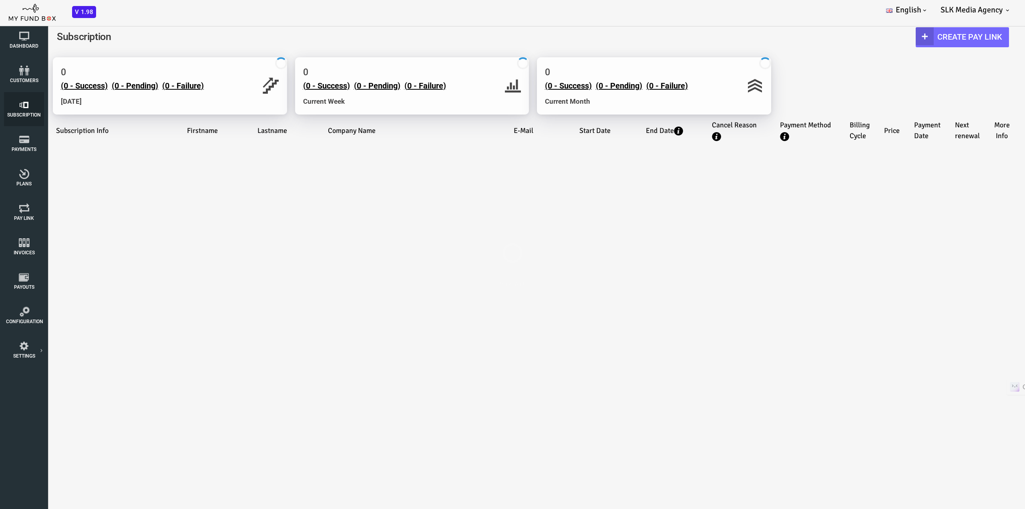
select select "100"
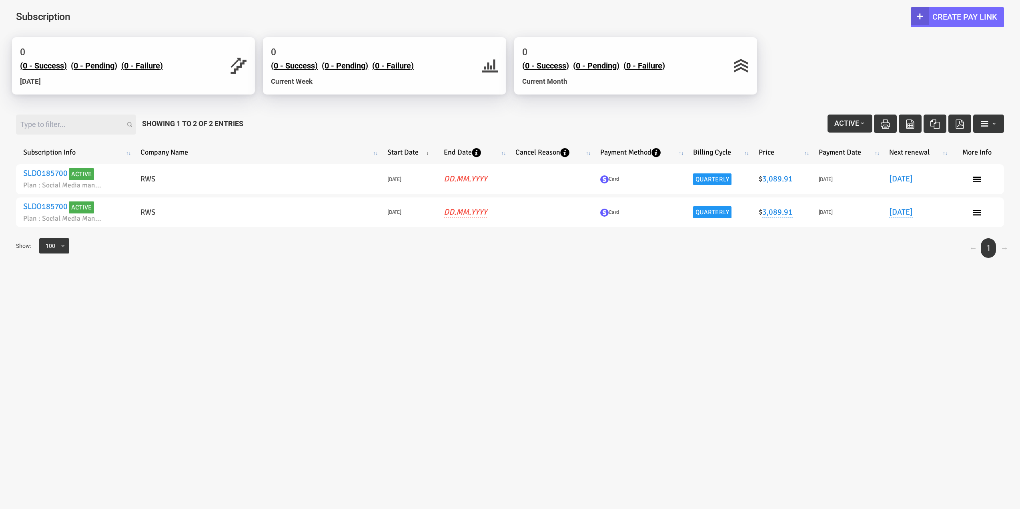
select select "100"
click at [596, 278] on body "Subscriber not found Beneficiary Not Found Partner Not Found!!!! Please Fill ou…" at bounding box center [510, 258] width 1020 height 509
click at [992, 122] on span "button" at bounding box center [994, 123] width 6 height 6
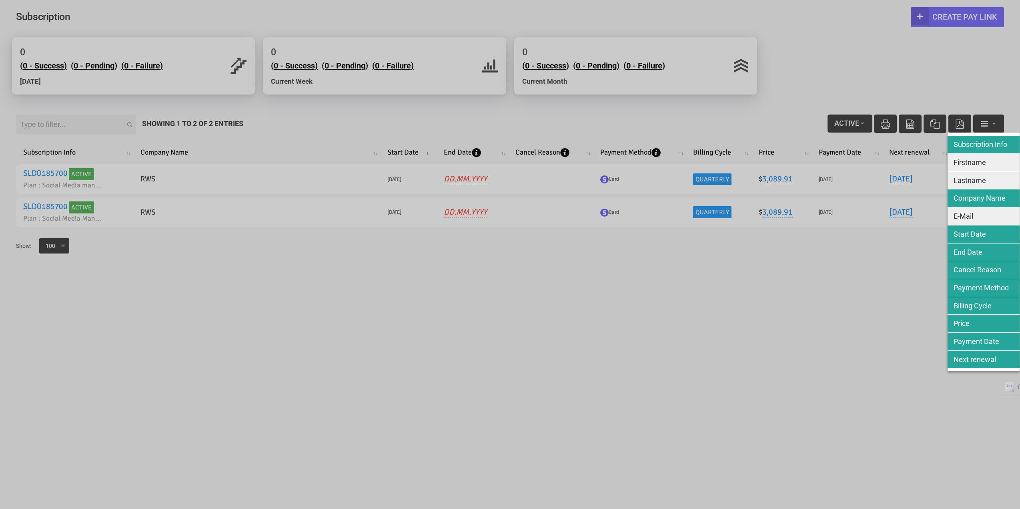
click at [953, 70] on div at bounding box center [510, 254] width 1020 height 509
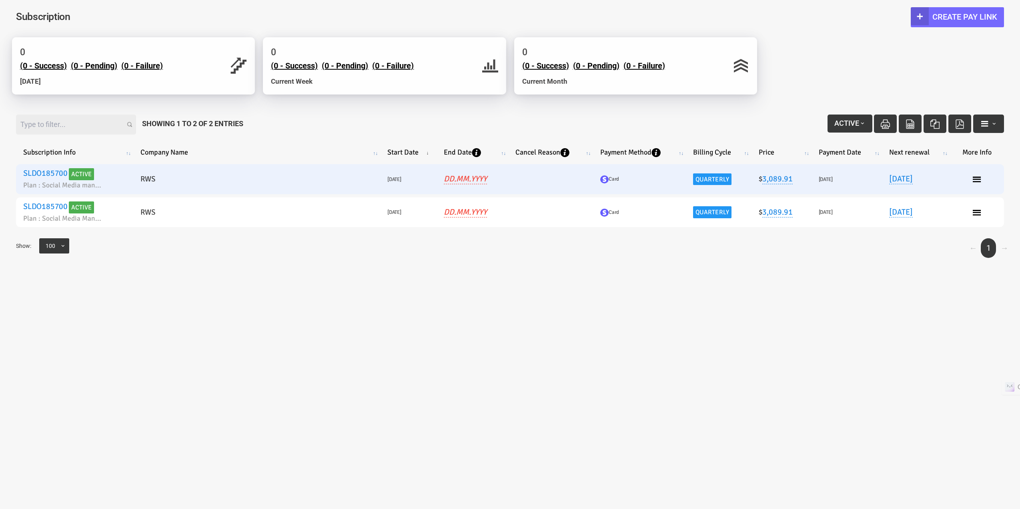
click at [982, 179] on ul at bounding box center [977, 179] width 40 height 9
click at [975, 181] on icon at bounding box center [977, 179] width 9 height 9
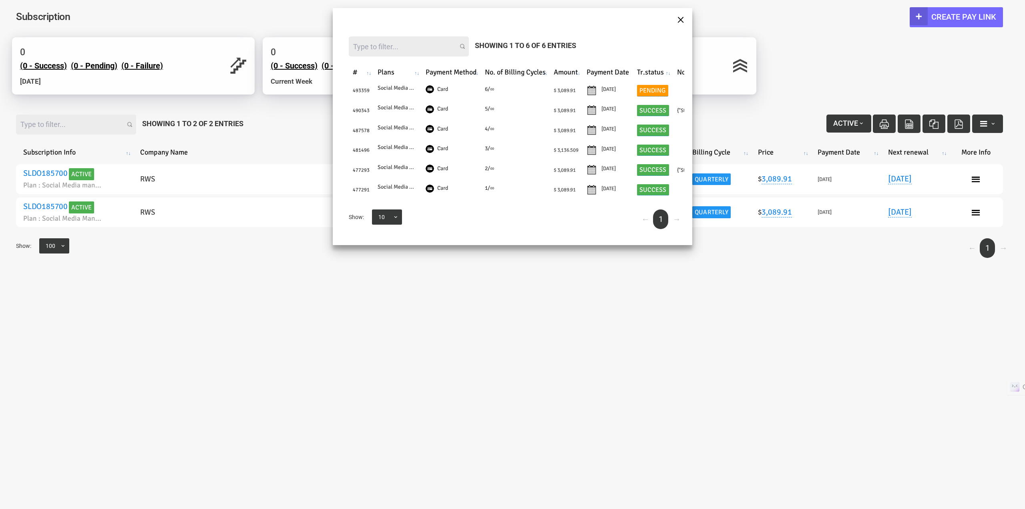
click at [680, 20] on button "×" at bounding box center [680, 19] width 7 height 14
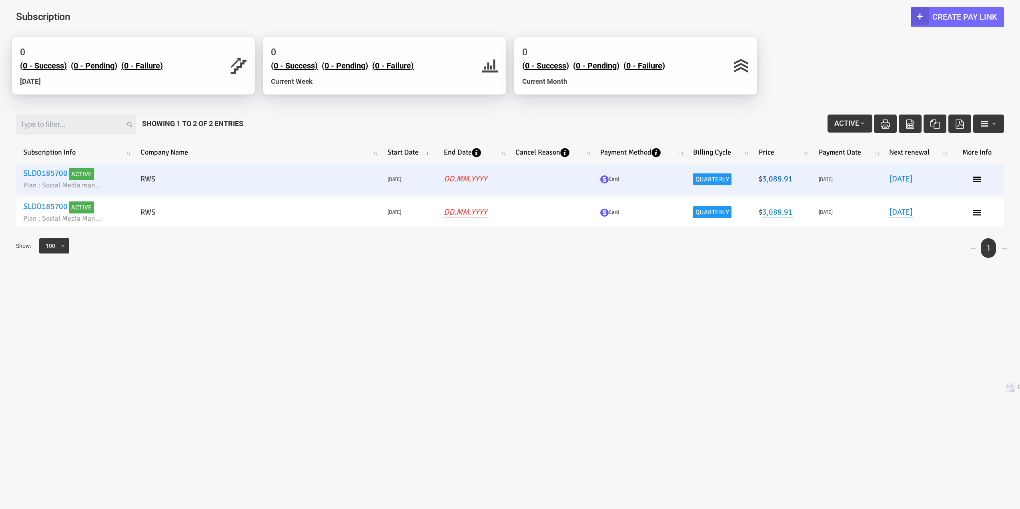
click at [776, 178] on link "3,089.91" at bounding box center [778, 179] width 30 height 10
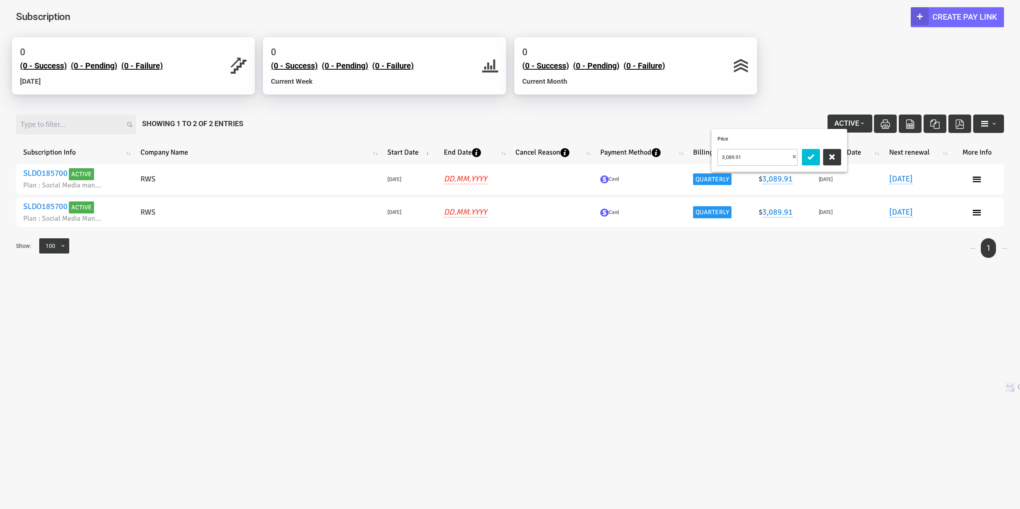
click at [738, 259] on div "← 1 → Show: 10 25 50 100 100" at bounding box center [510, 252] width 1004 height 28
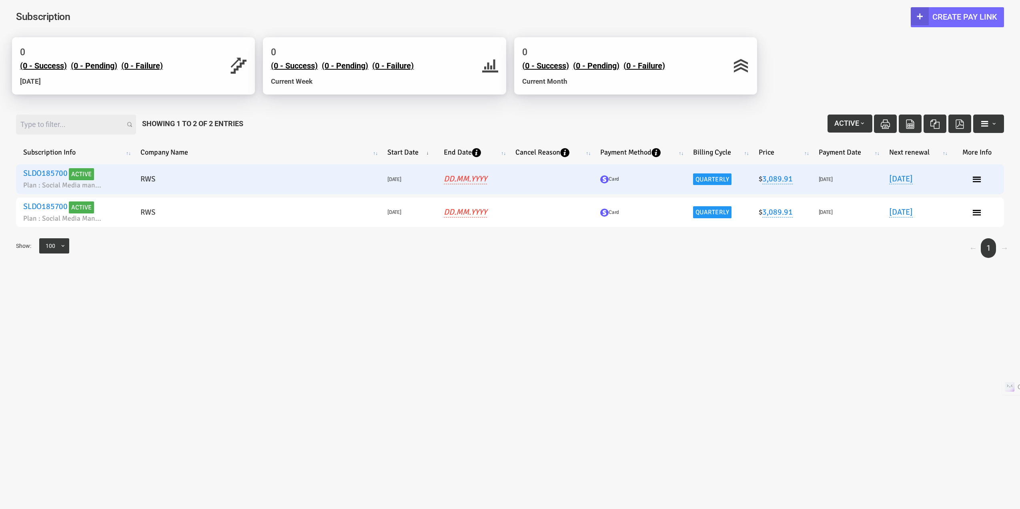
click at [51, 171] on link "SLDO185700" at bounding box center [45, 173] width 44 height 10
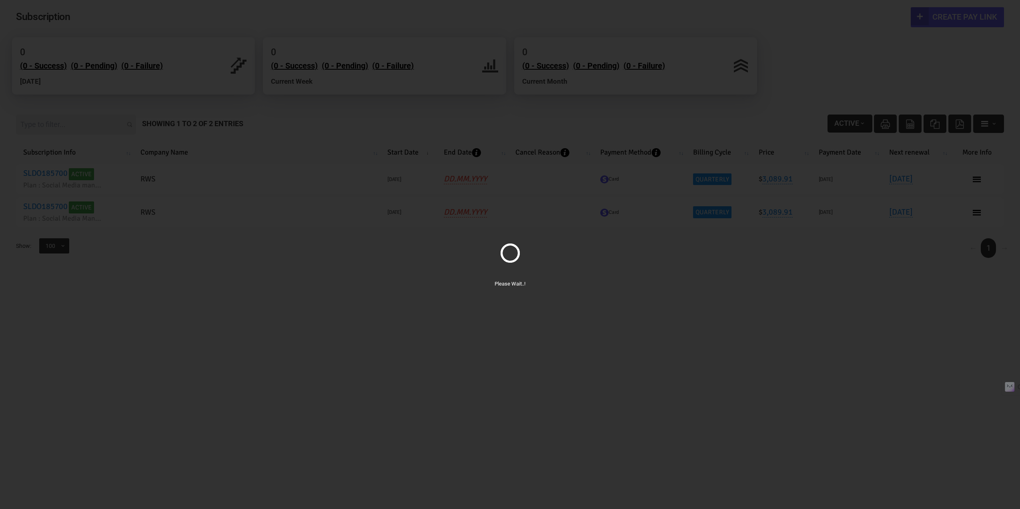
click at [825, 61] on div "Please Wait..!" at bounding box center [510, 254] width 1020 height 509
